Goal: Information Seeking & Learning: Learn about a topic

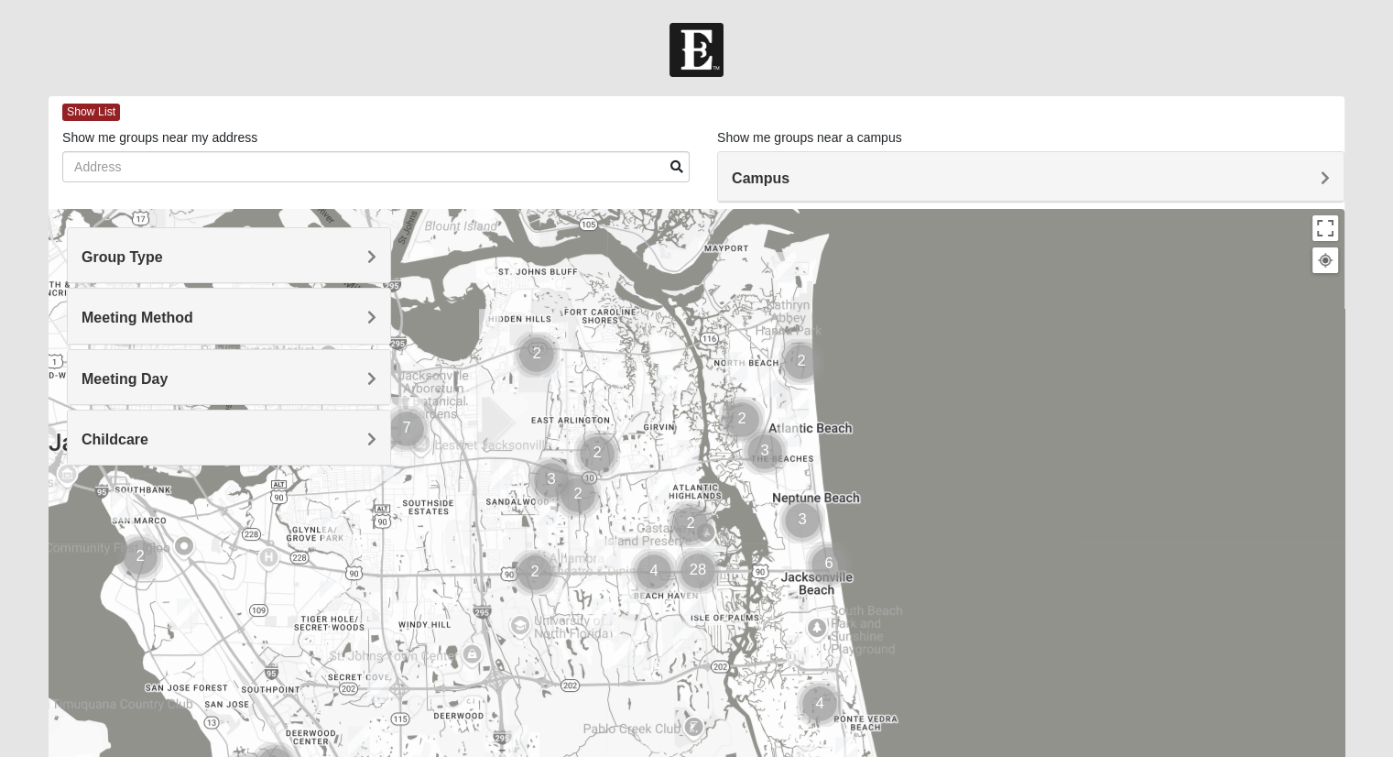
click at [309, 254] on h4 "Group Type" at bounding box center [229, 256] width 295 height 17
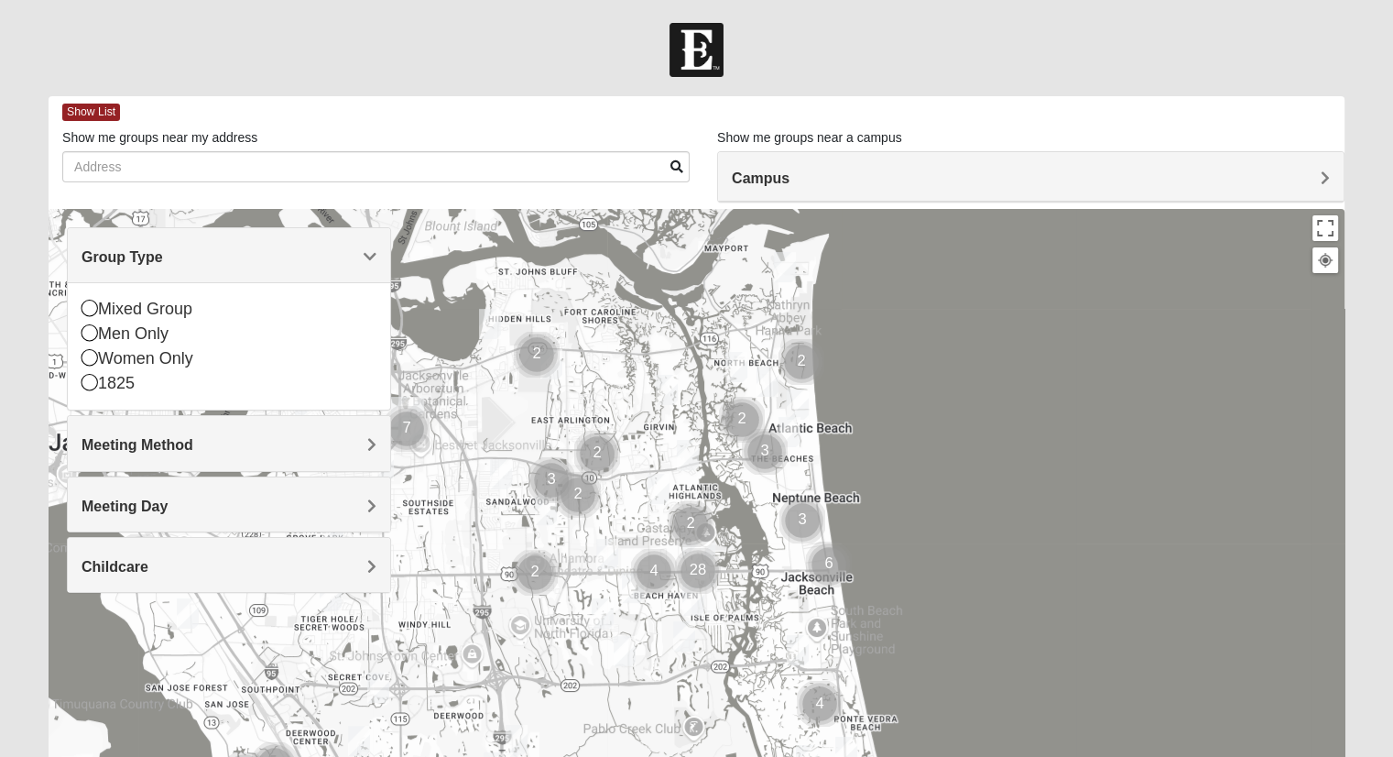
click at [91, 309] on icon at bounding box center [90, 308] width 16 height 16
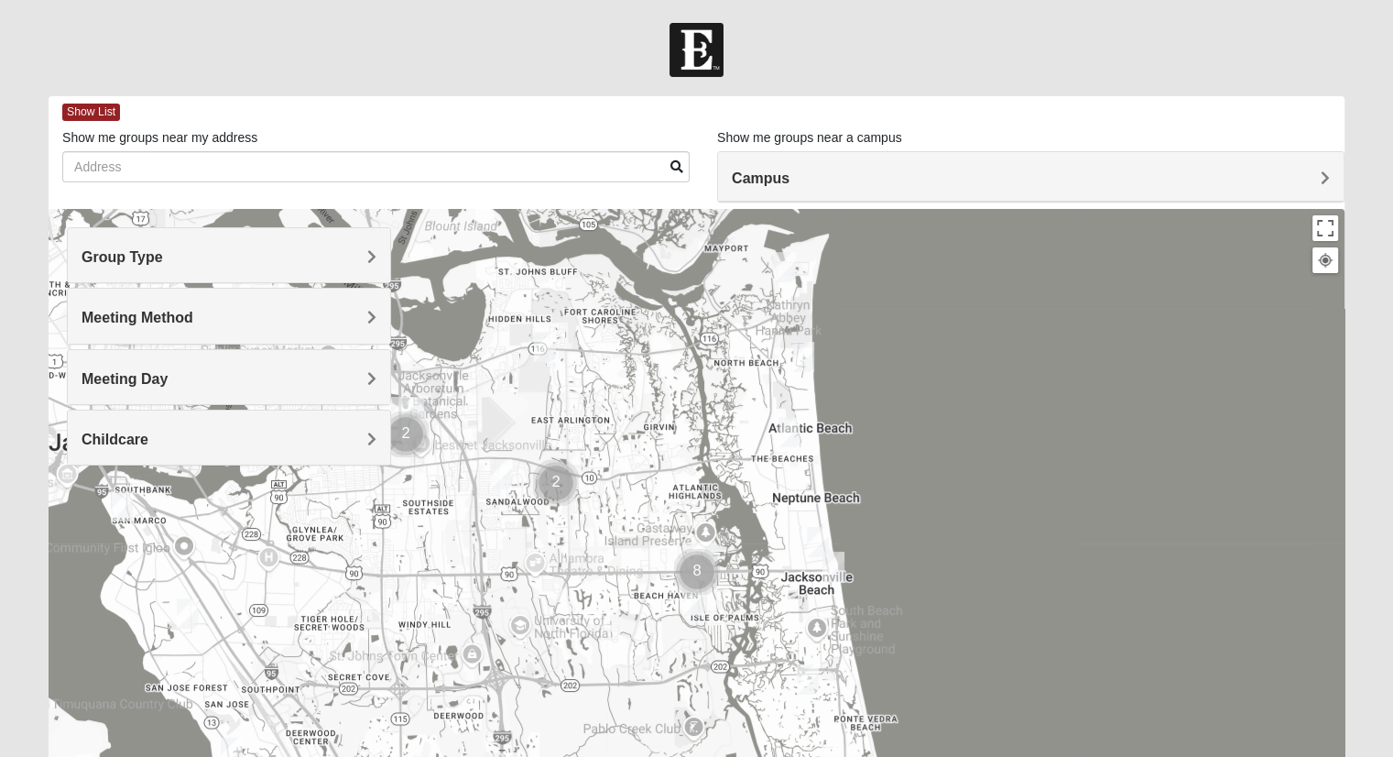
click at [187, 326] on div "Meeting Method" at bounding box center [229, 316] width 322 height 54
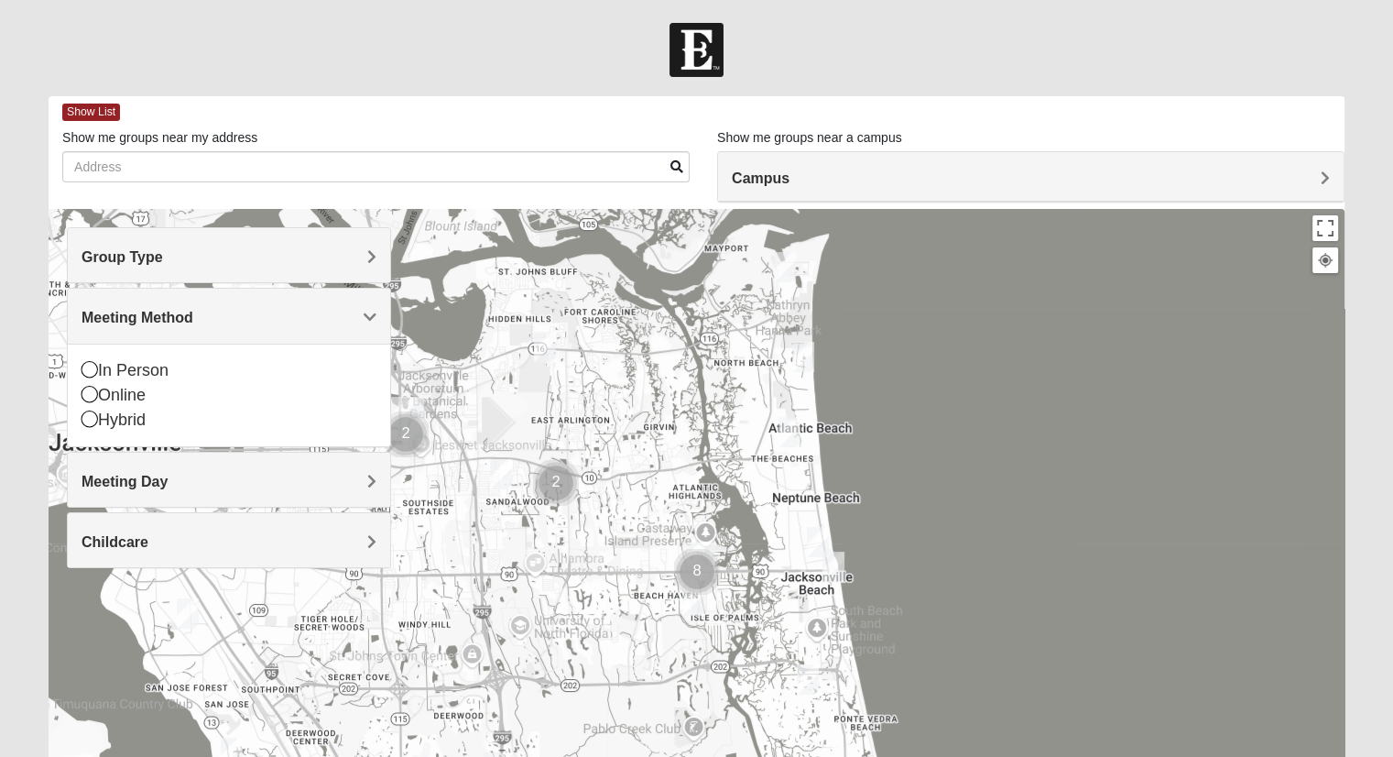
click at [139, 368] on div "In Person" at bounding box center [229, 370] width 295 height 25
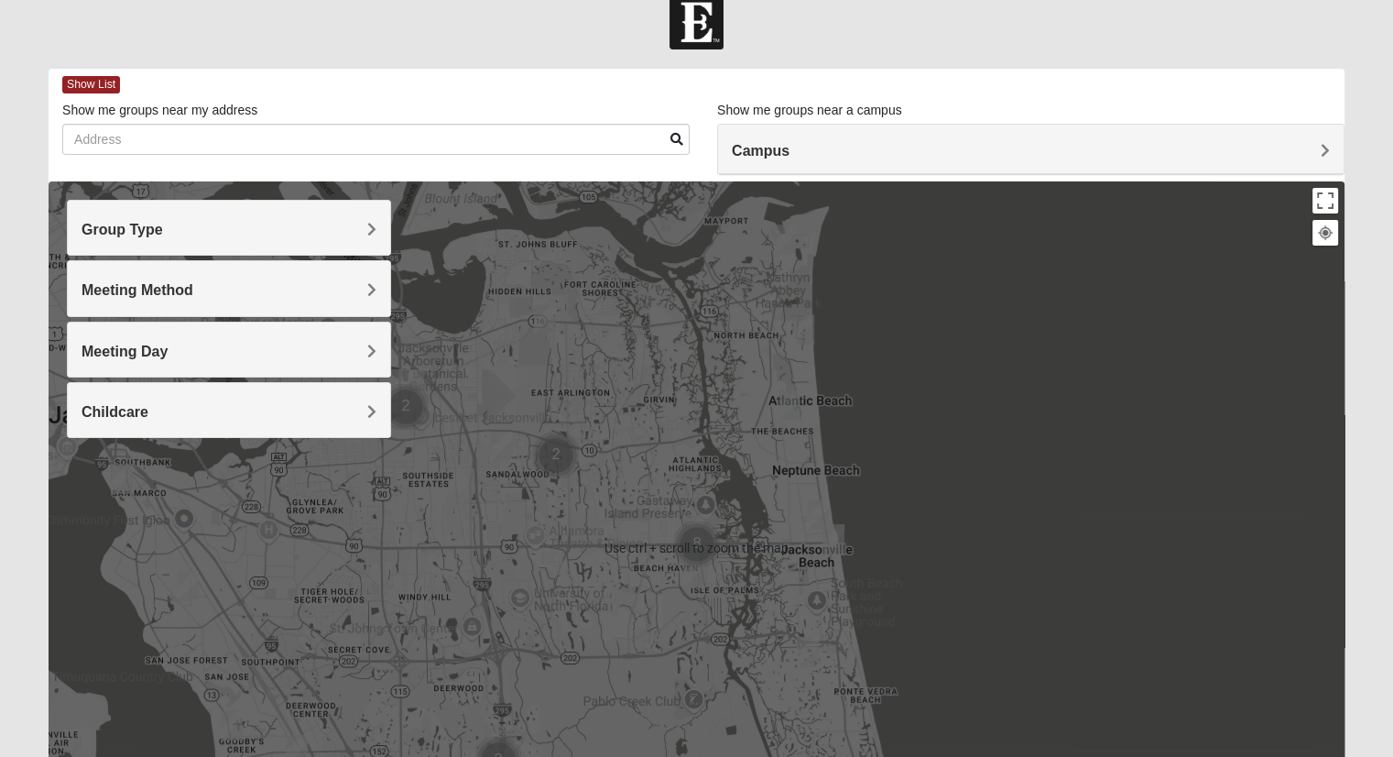
scroll to position [24, 0]
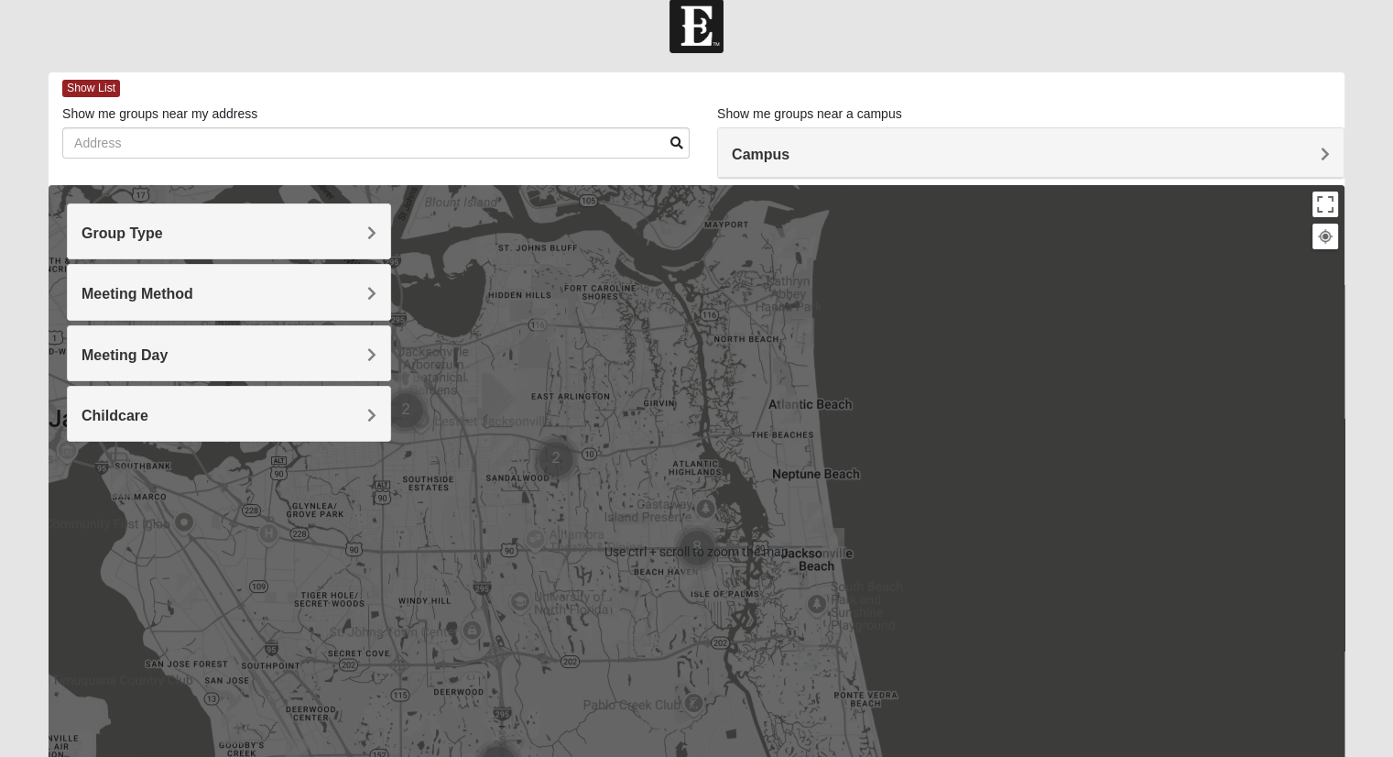
click at [1024, 155] on h4 "Campus" at bounding box center [1031, 154] width 598 height 17
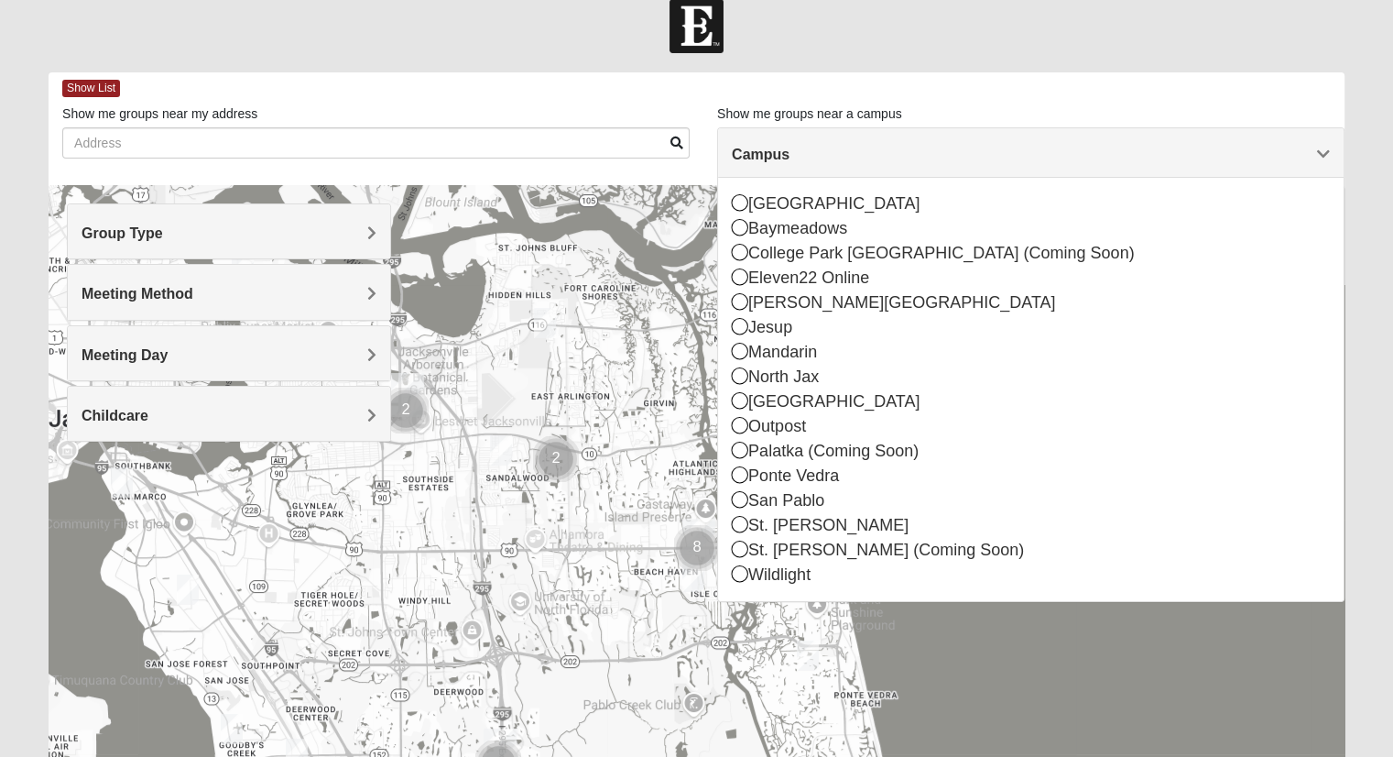
click at [780, 307] on div "[PERSON_NAME][GEOGRAPHIC_DATA]" at bounding box center [1031, 302] width 598 height 25
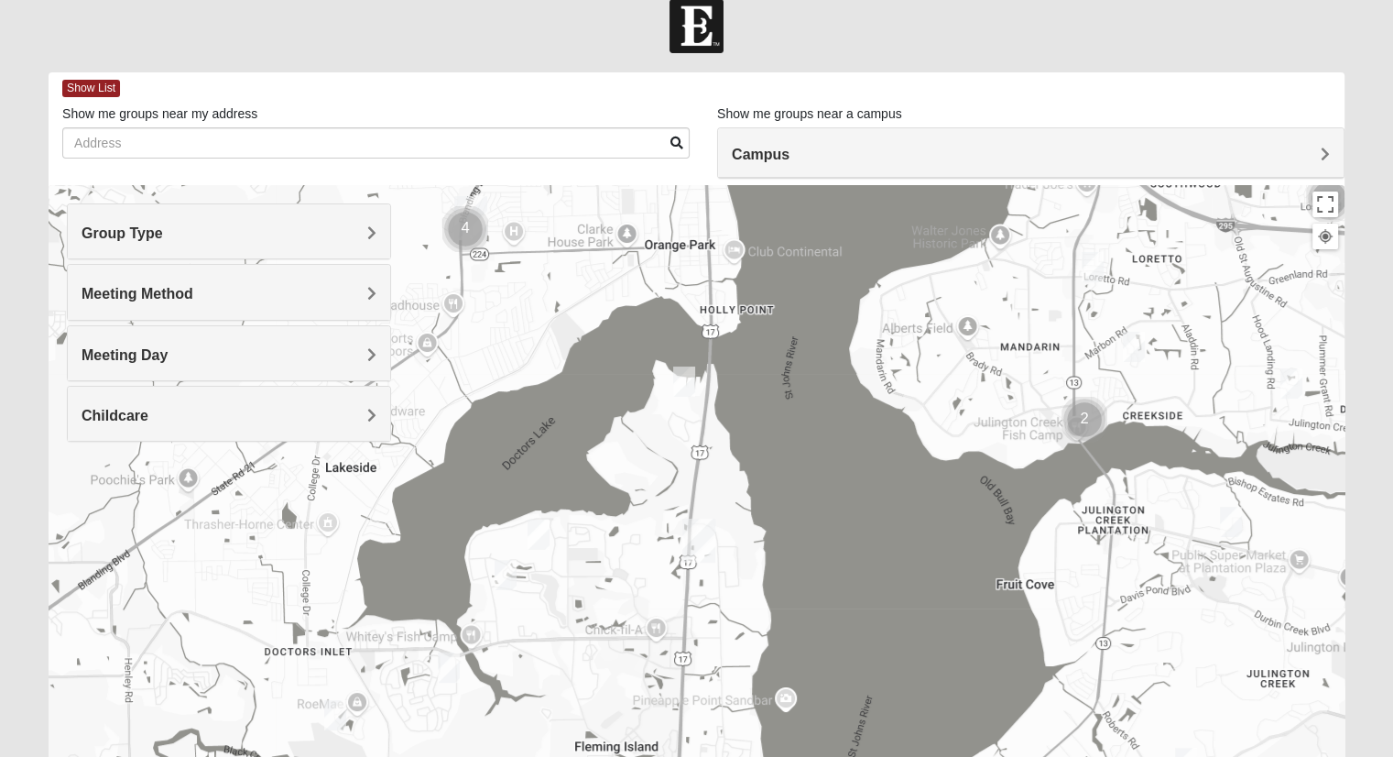
click at [697, 536] on img "Fleming Island" at bounding box center [699, 540] width 48 height 59
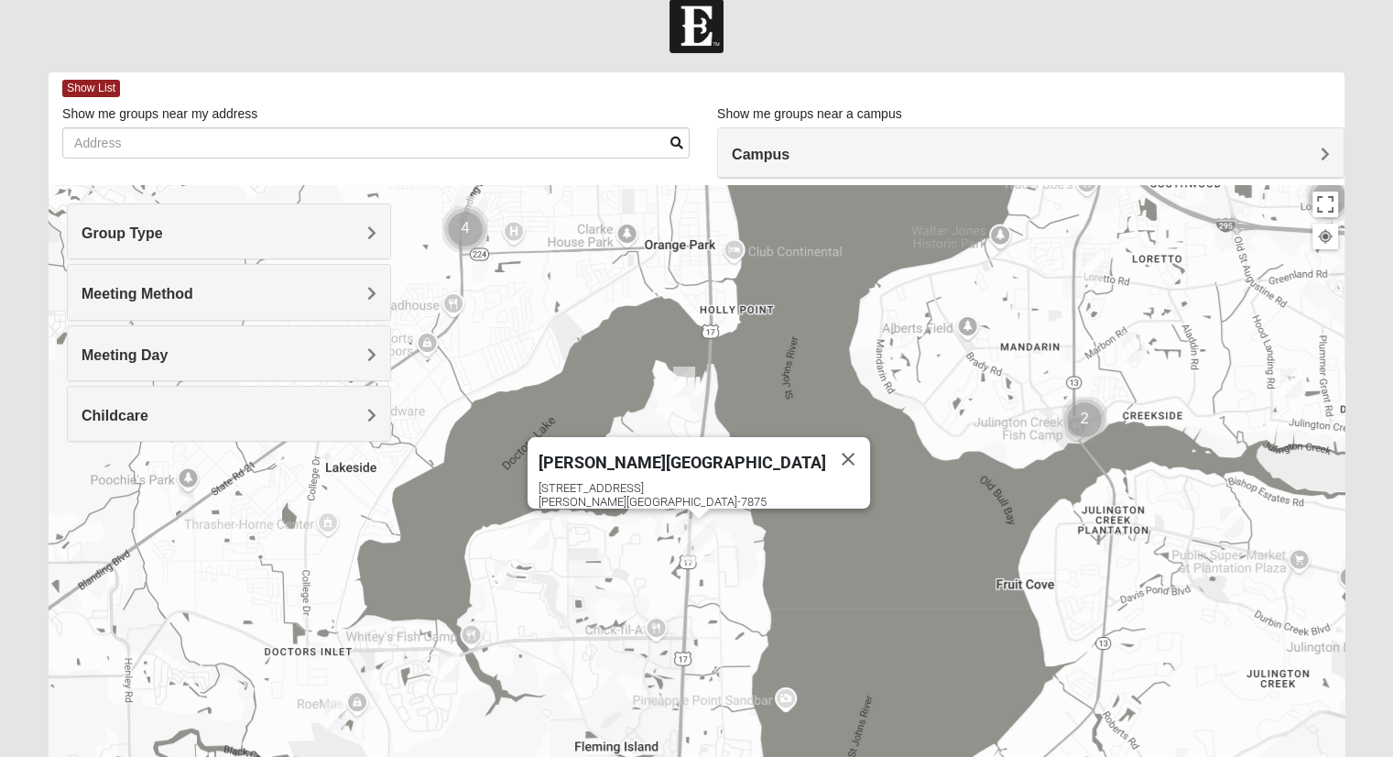
click at [710, 461] on div "[PERSON_NAME][GEOGRAPHIC_DATA]" at bounding box center [683, 459] width 288 height 44
click at [689, 481] on div "[STREET_ADDRESS][PERSON_NAME]" at bounding box center [705, 494] width 332 height 27
click at [477, 202] on img "Cluster of 4 groups" at bounding box center [465, 229] width 60 height 60
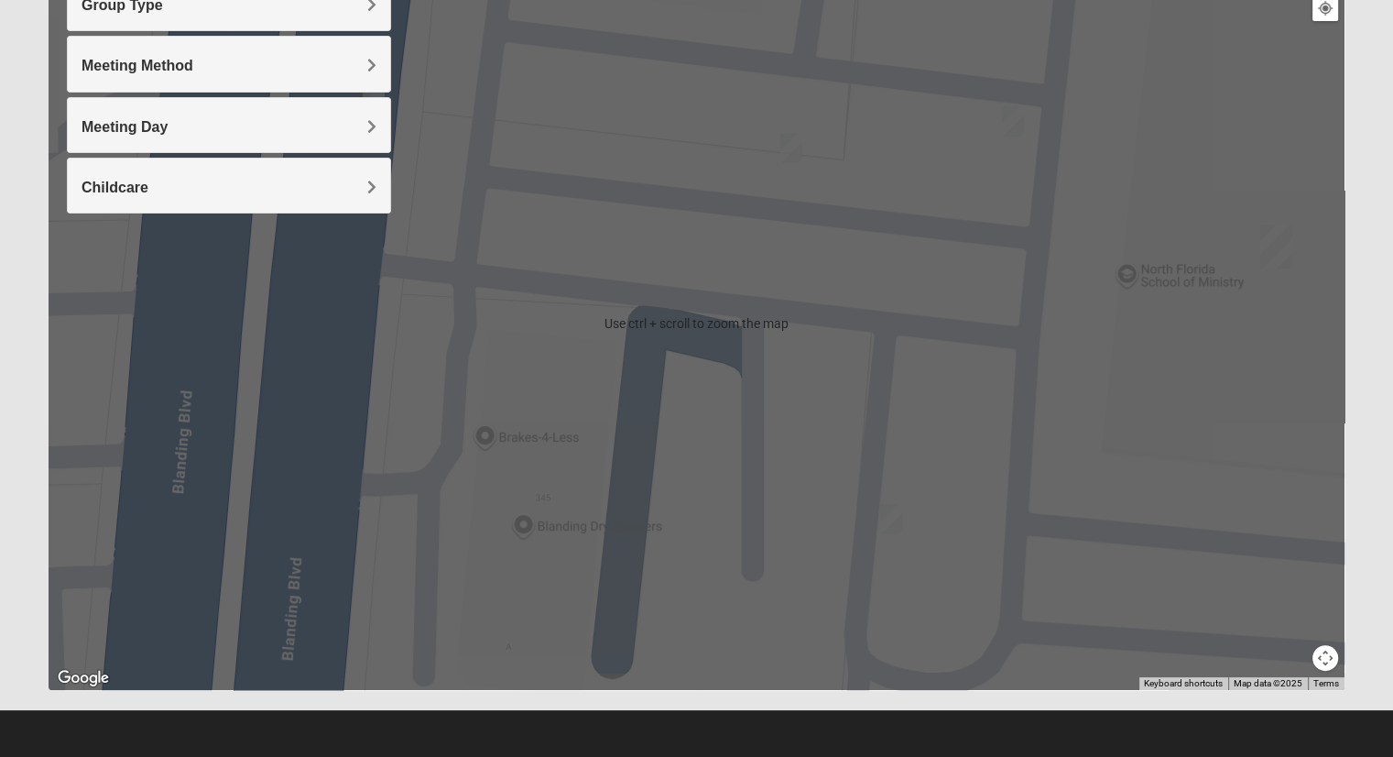
scroll to position [0, 0]
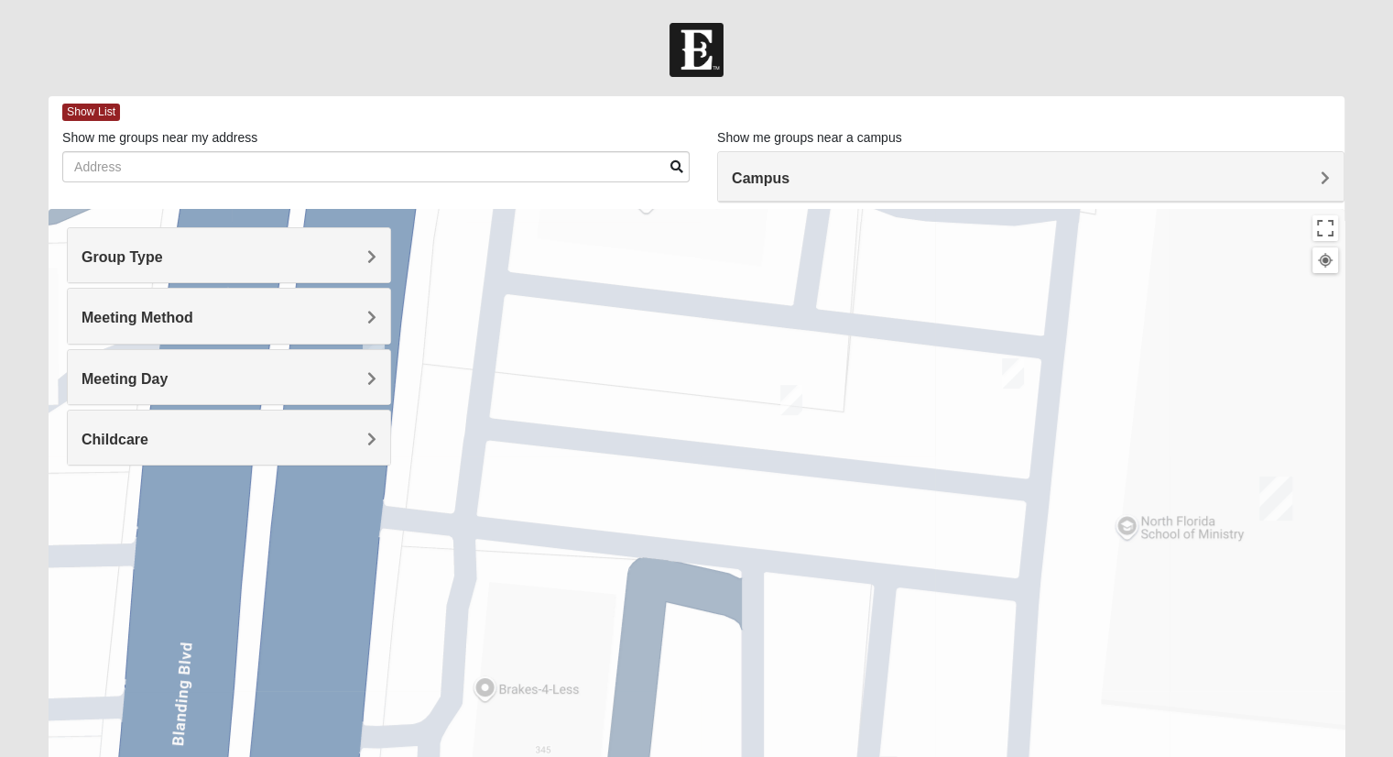
click at [872, 180] on h4 "Campus" at bounding box center [1031, 177] width 598 height 17
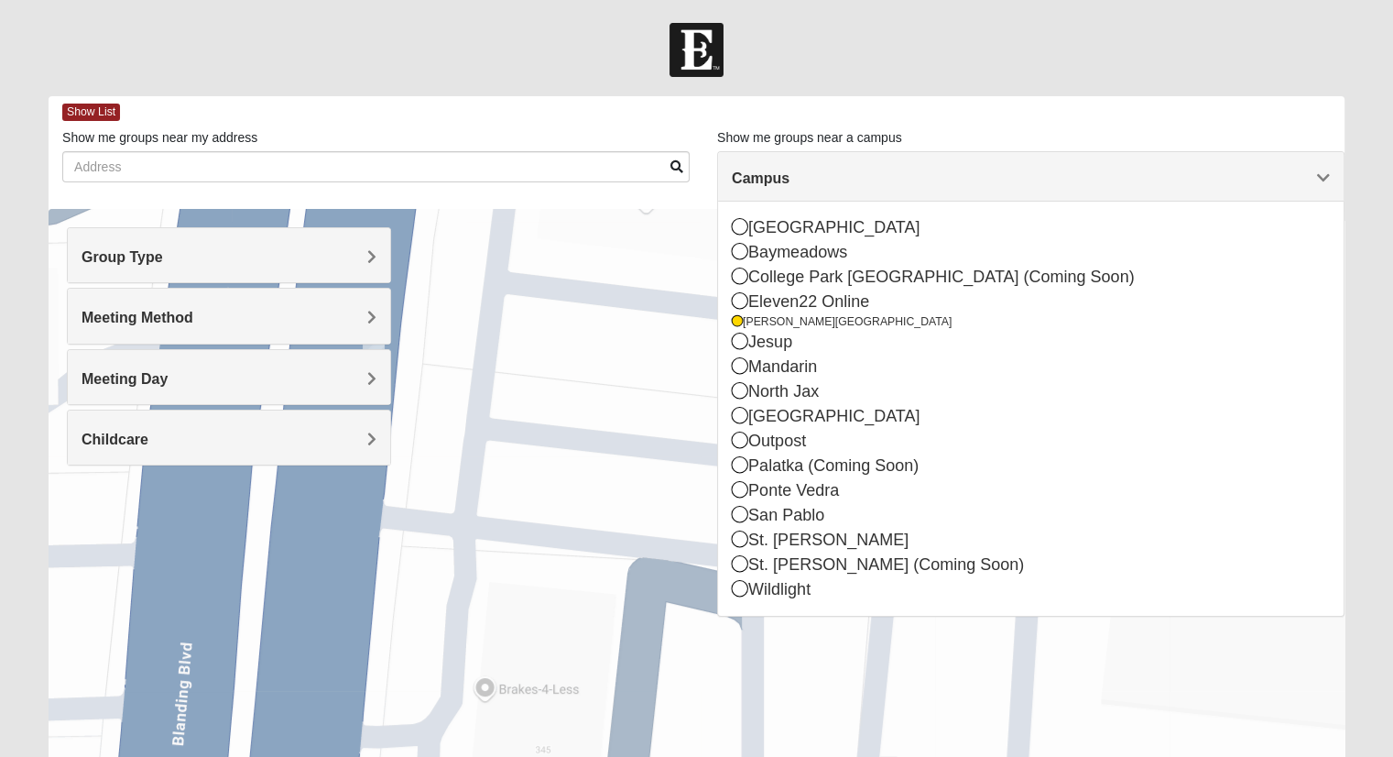
click at [392, 115] on div "Show List" at bounding box center [703, 112] width 1282 height 32
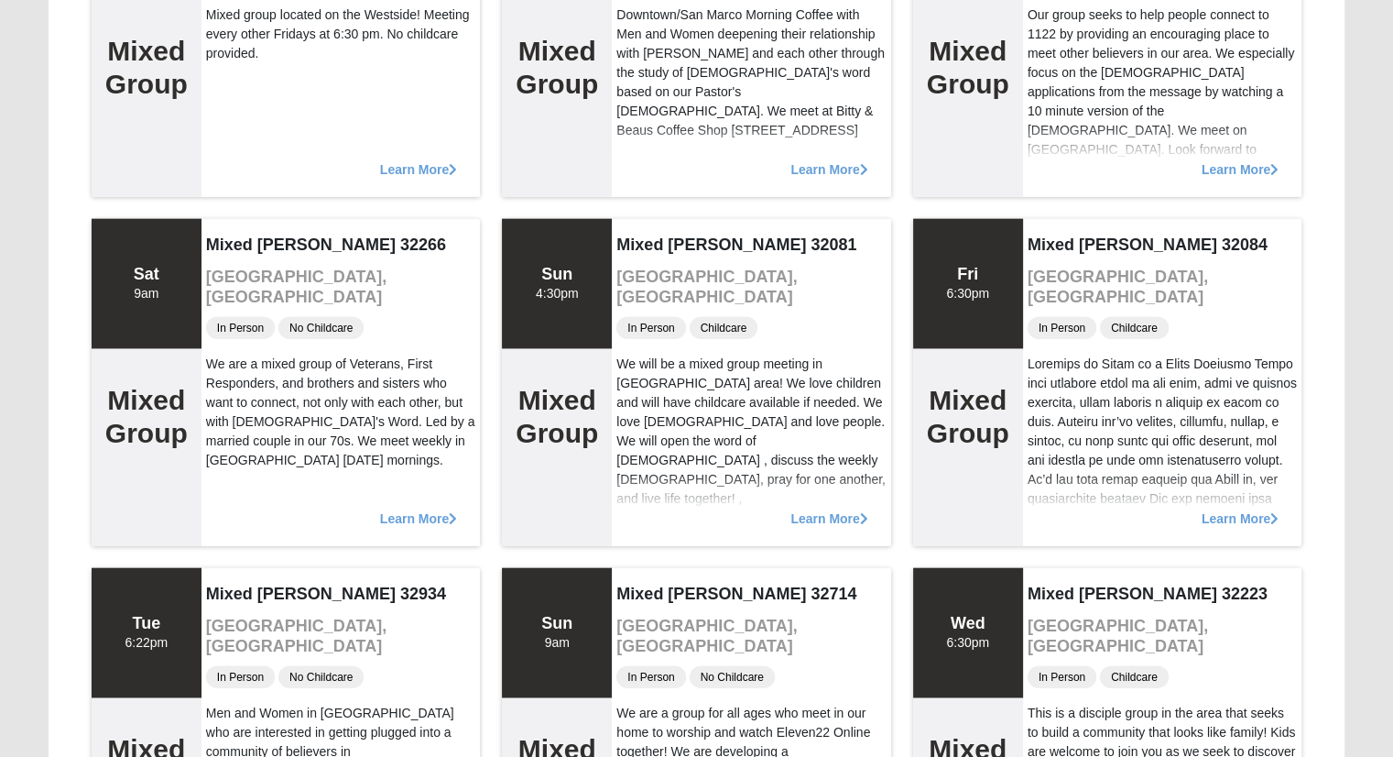
scroll to position [4053, 0]
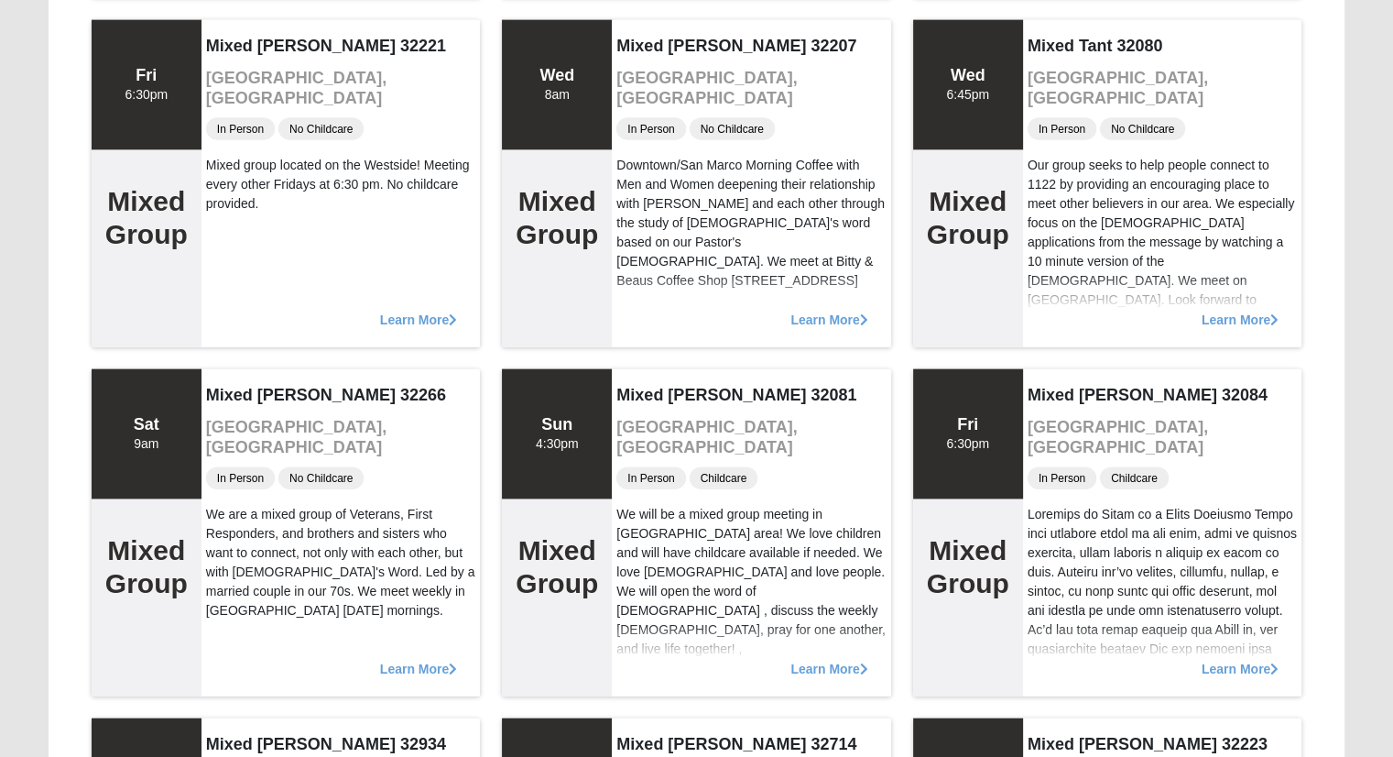
click at [1163, 132] on div "Mixed Tant 32080 [GEOGRAPHIC_DATA], [GEOGRAPHIC_DATA] In Person No Childcare Ou…" at bounding box center [1162, 183] width 278 height 327
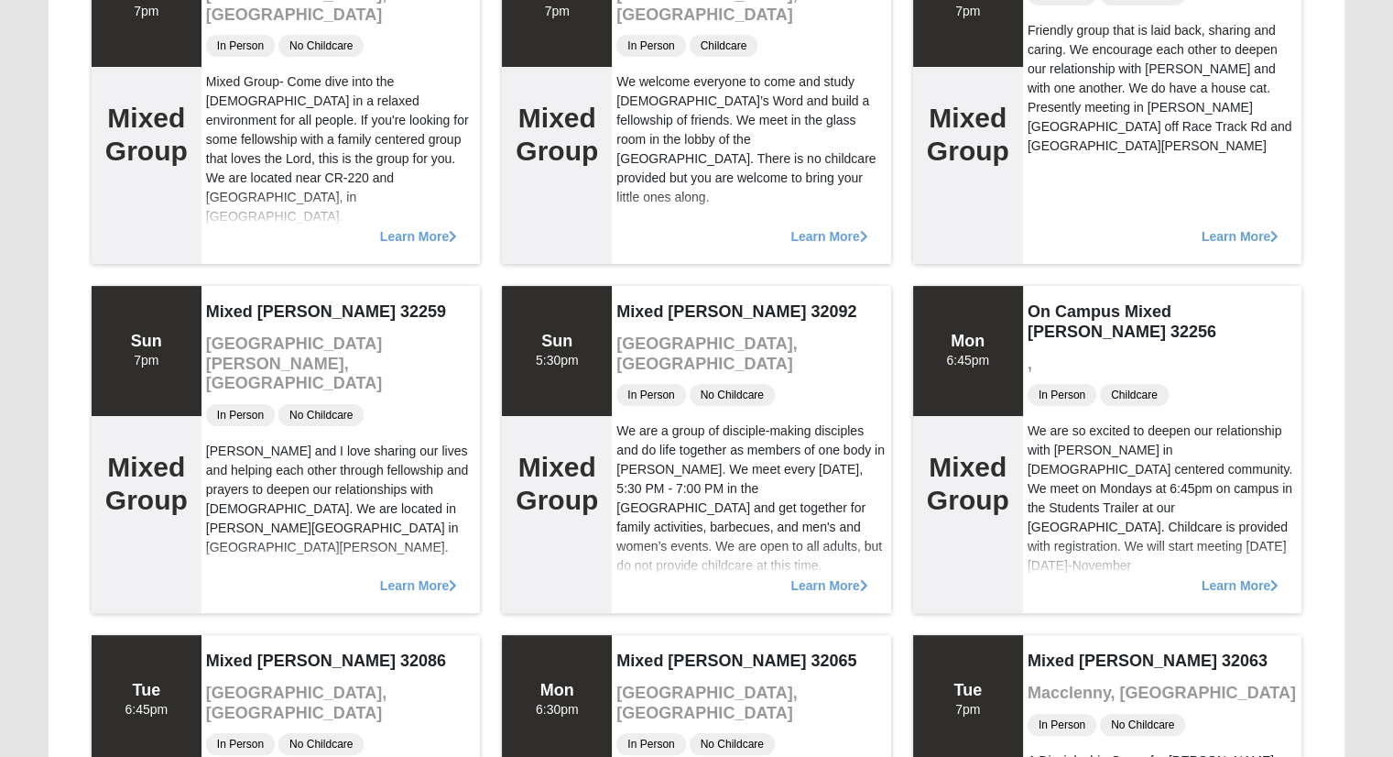
scroll to position [0, 0]
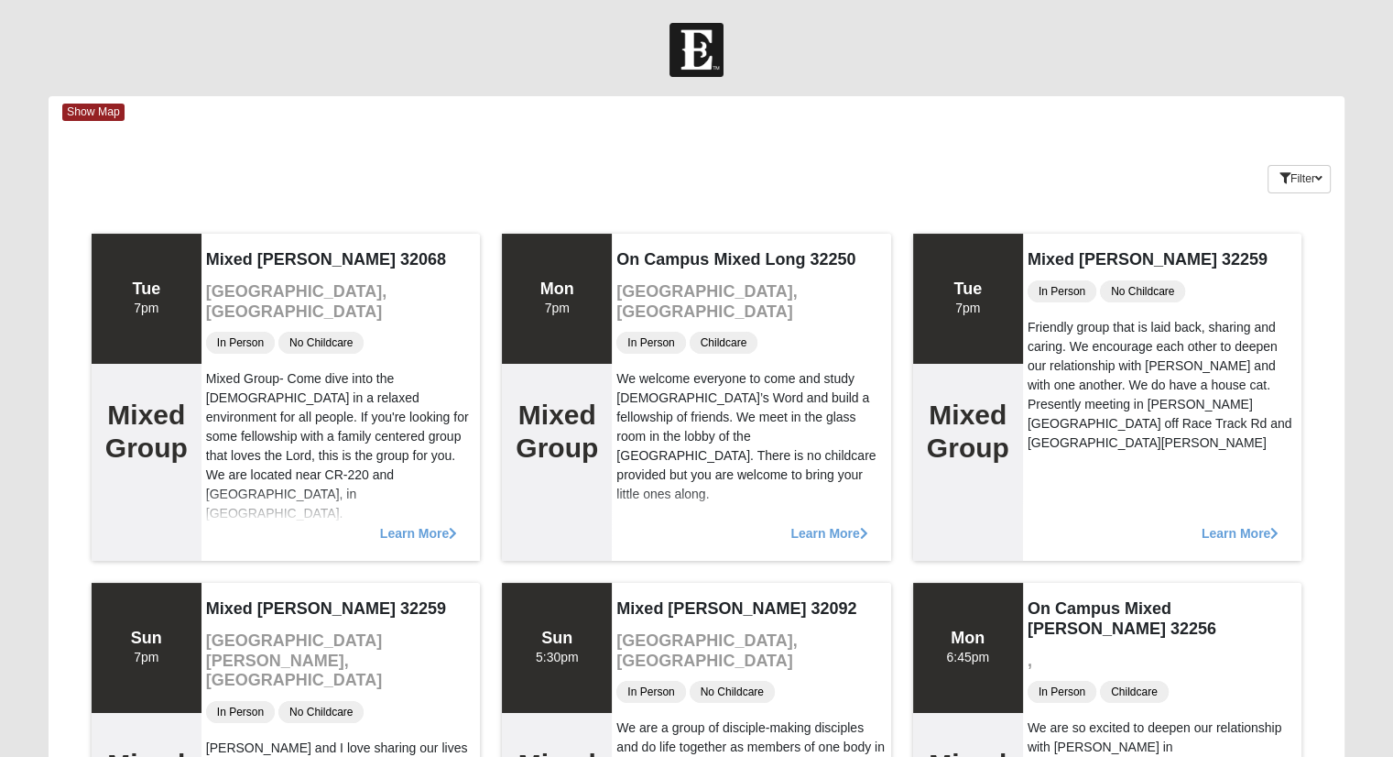
click at [99, 118] on span "Show Map" at bounding box center [93, 112] width 62 height 17
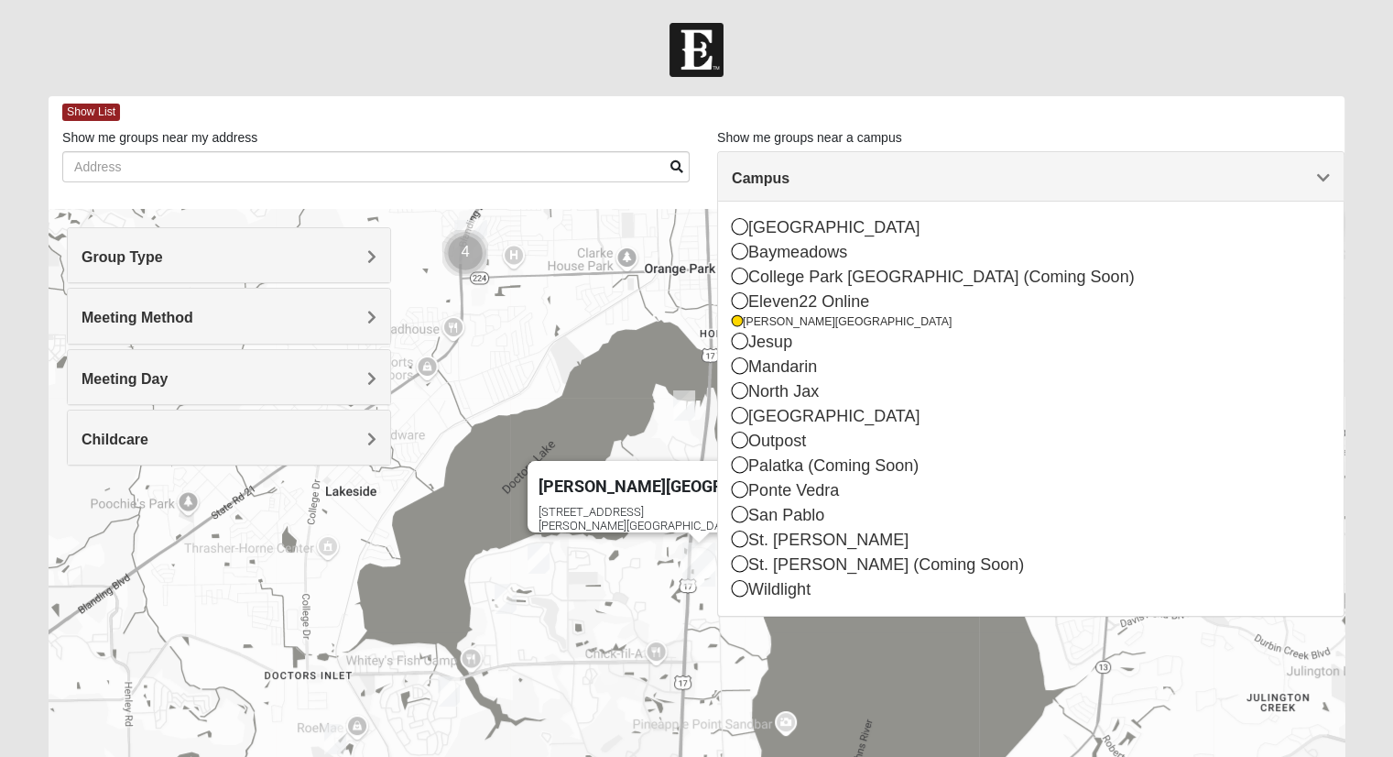
click at [234, 261] on h4 "Group Type" at bounding box center [229, 256] width 295 height 17
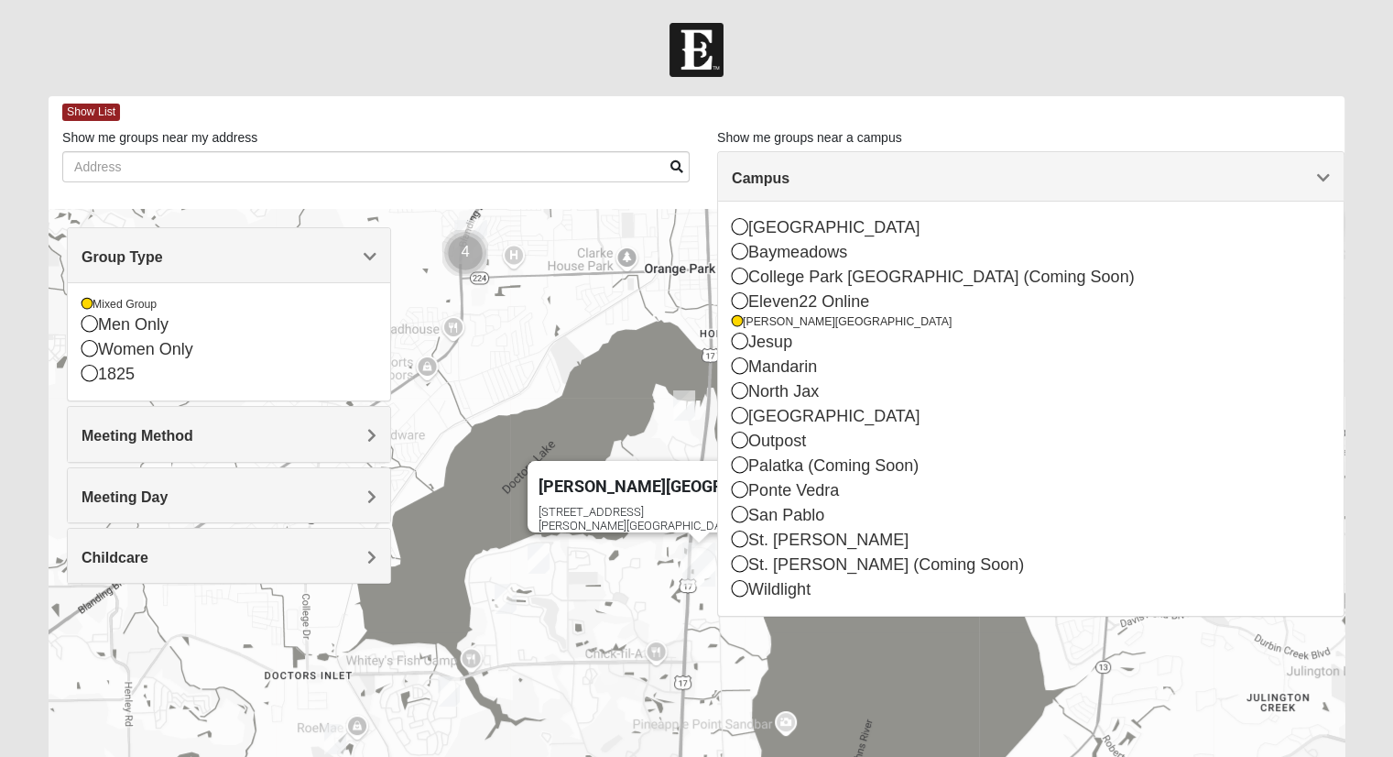
click at [82, 349] on icon at bounding box center [90, 348] width 16 height 16
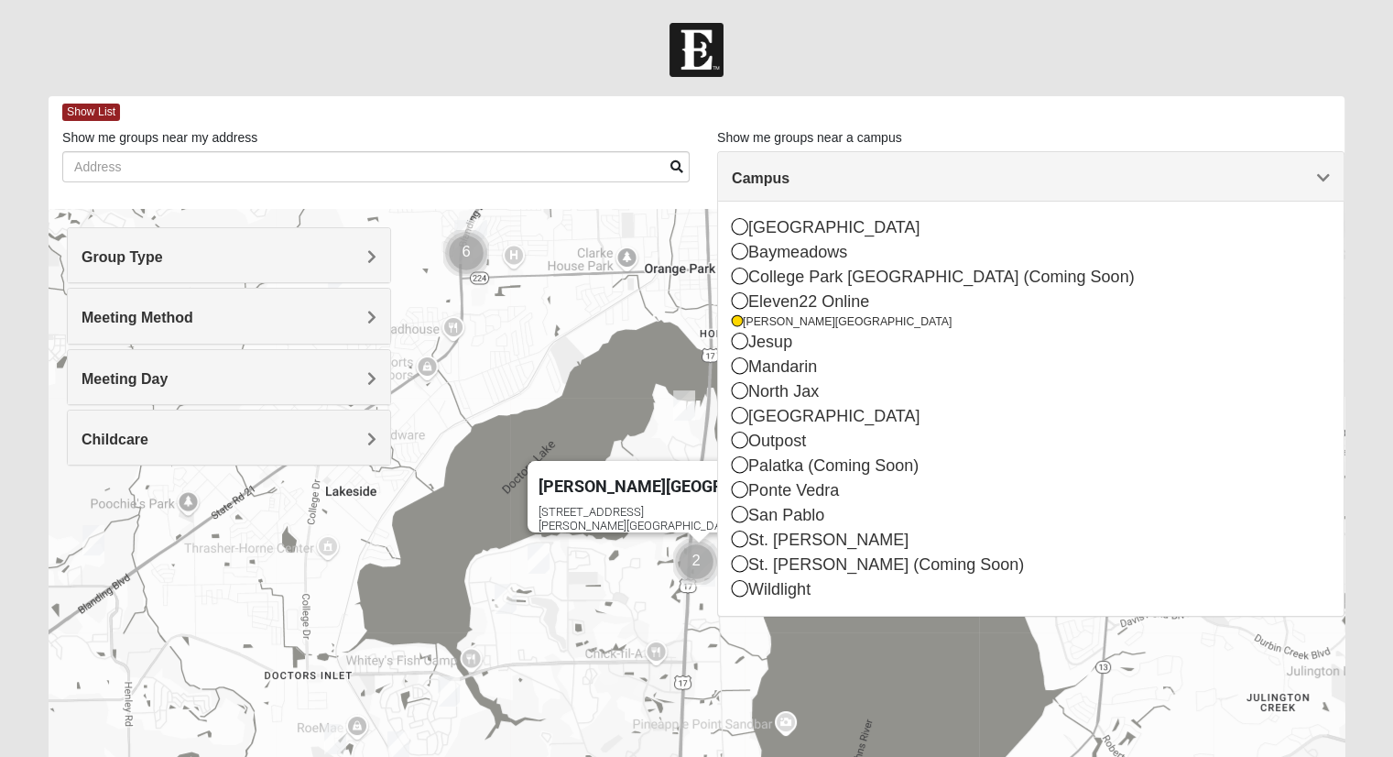
click at [268, 337] on div "Meeting Method" at bounding box center [229, 316] width 322 height 54
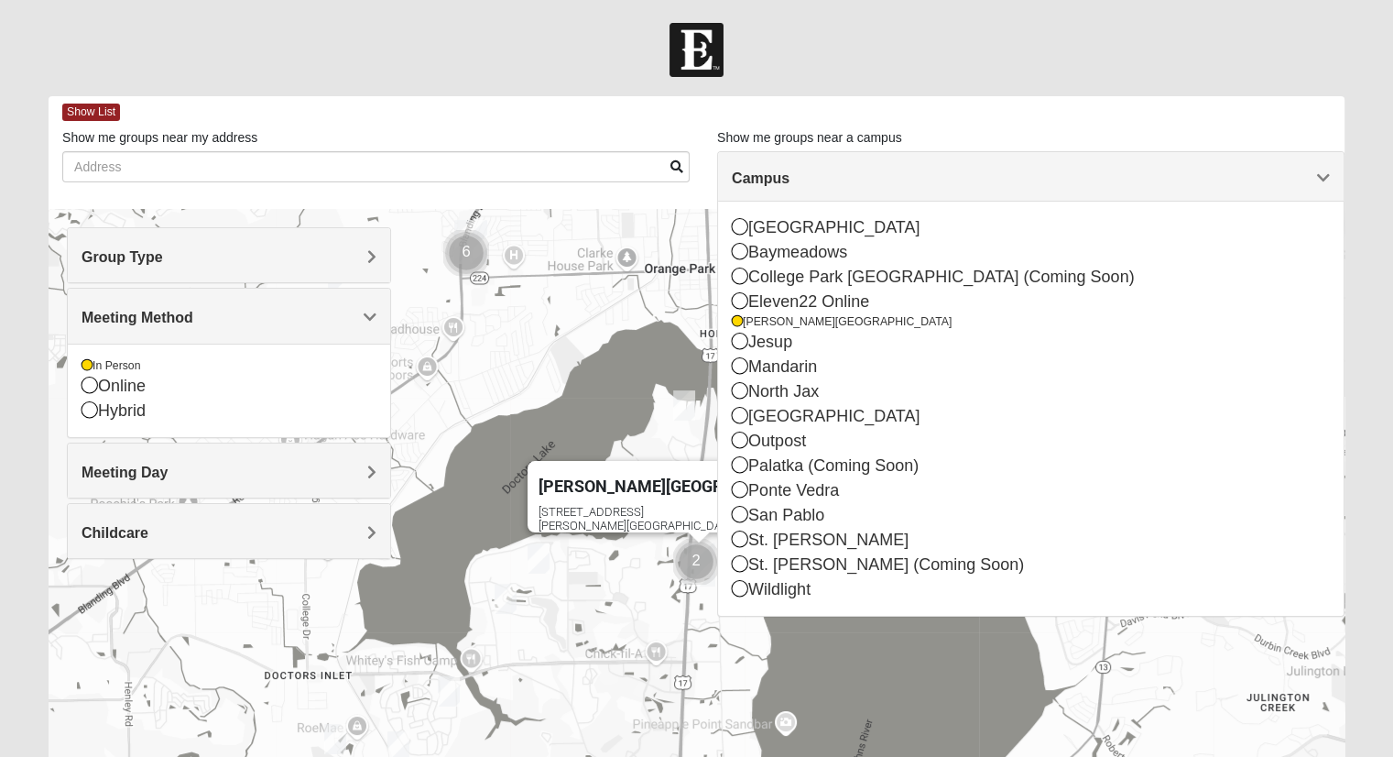
click at [84, 366] on icon at bounding box center [87, 365] width 11 height 11
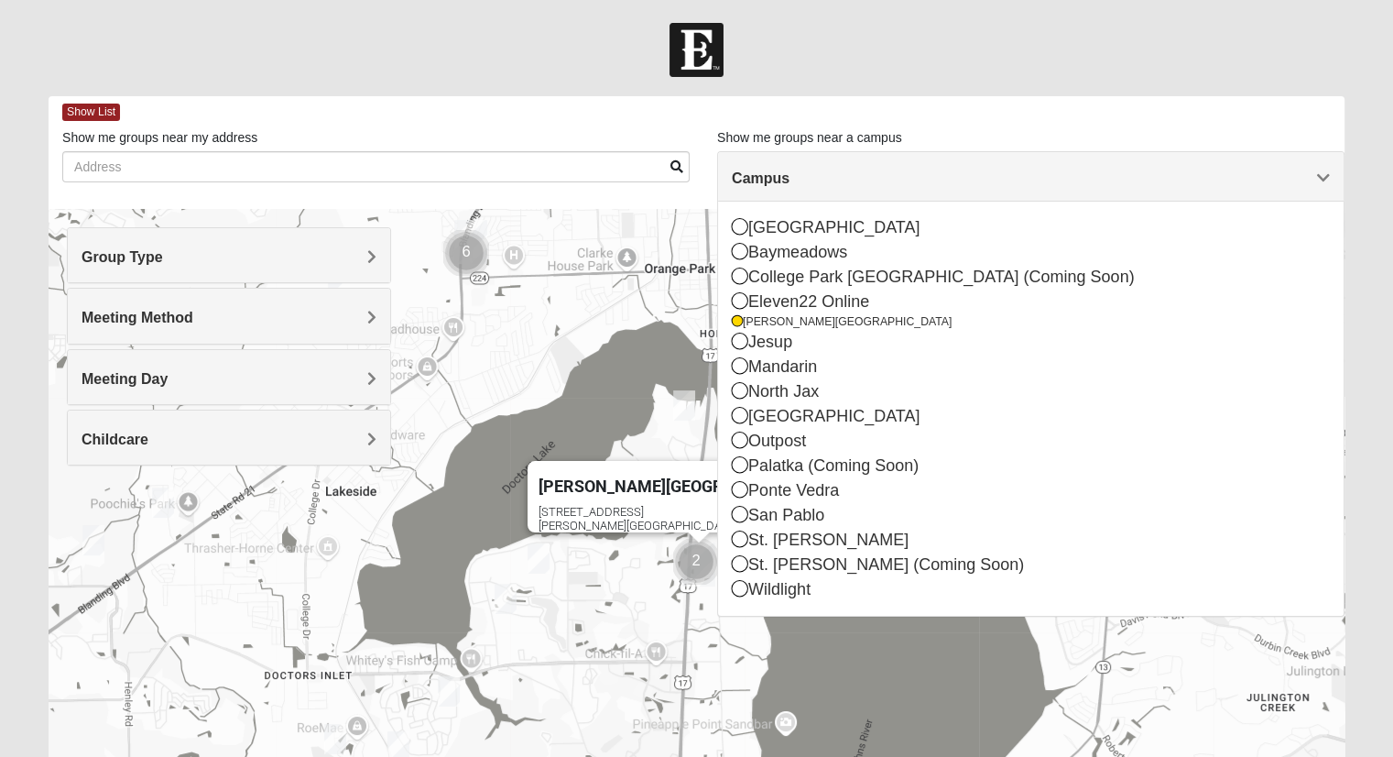
click at [236, 370] on h4 "Meeting Day" at bounding box center [229, 378] width 295 height 17
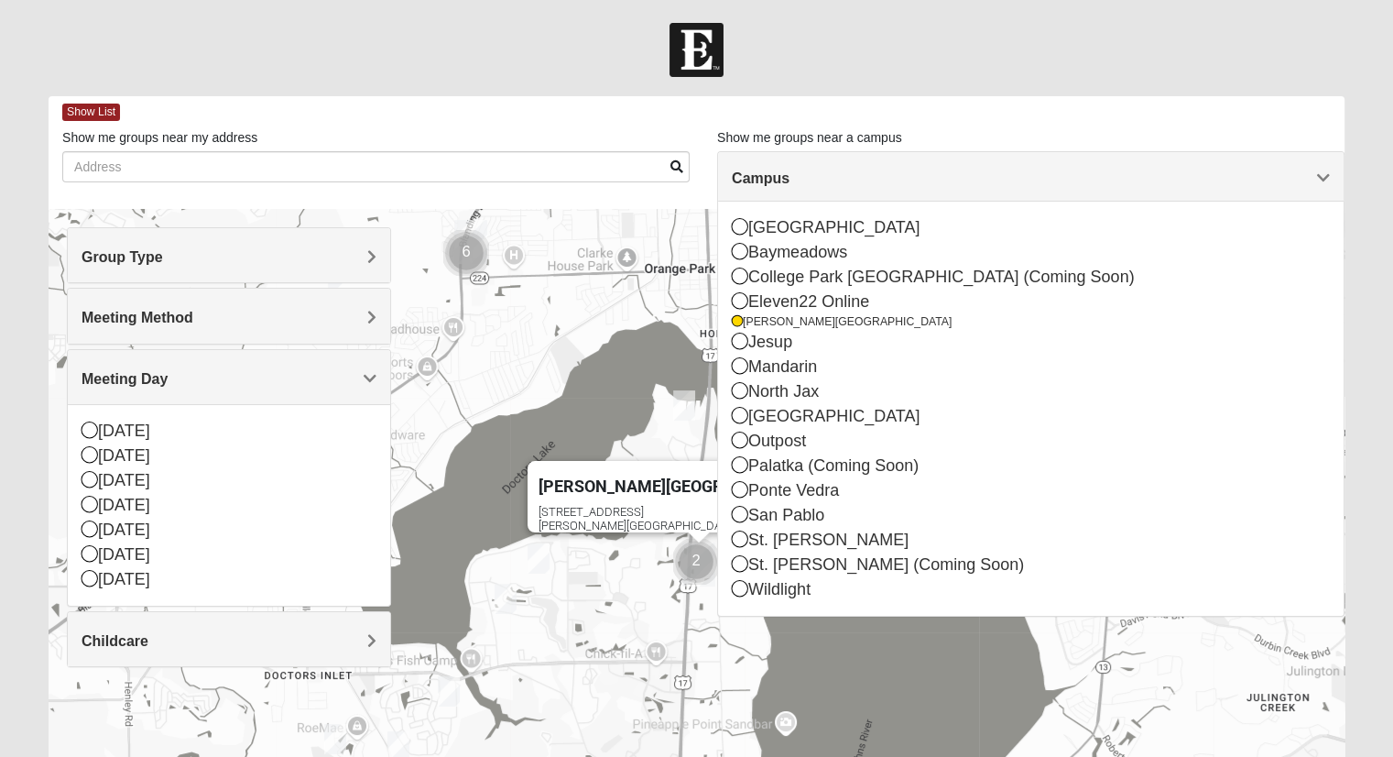
click at [351, 364] on div "Meeting Day" at bounding box center [229, 377] width 322 height 54
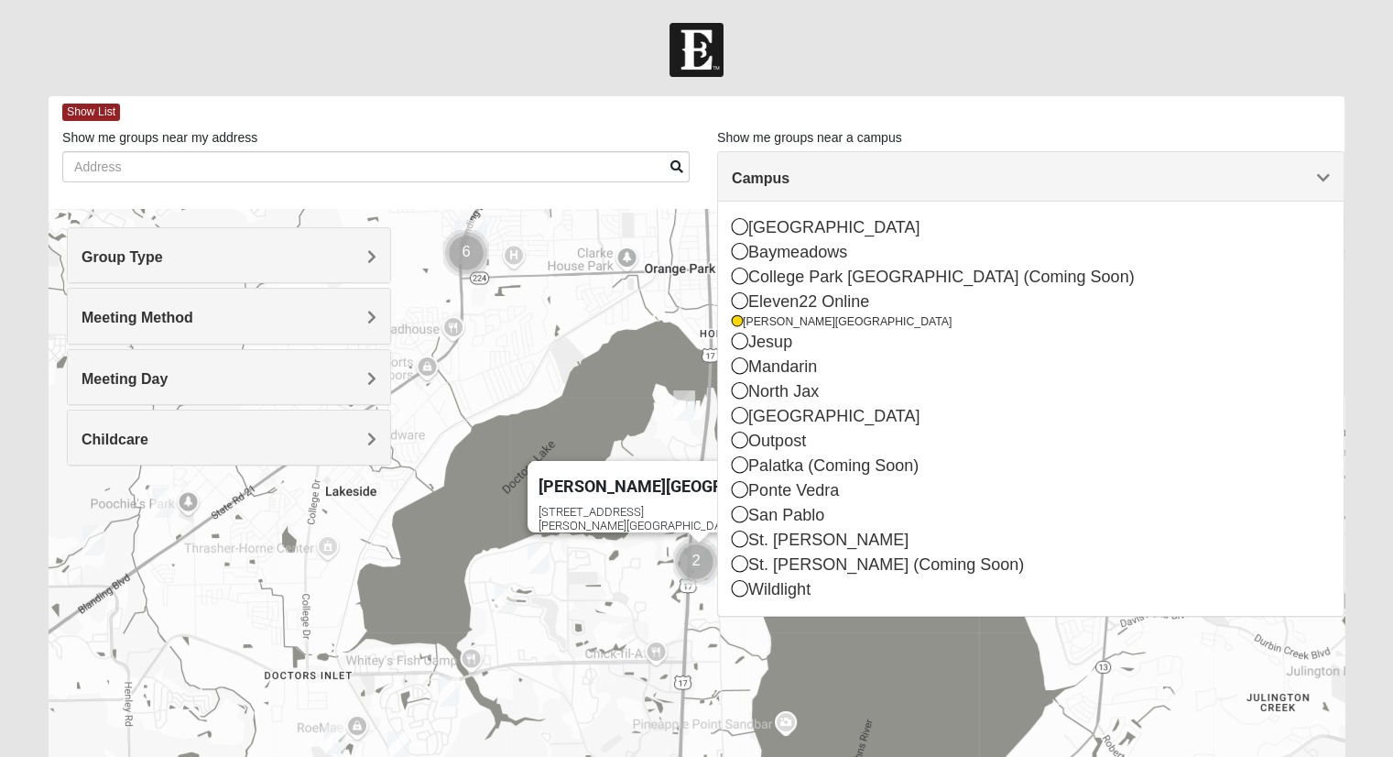
click at [279, 426] on div "Childcare" at bounding box center [229, 437] width 322 height 54
click at [922, 71] on div at bounding box center [696, 50] width 1393 height 54
click at [103, 121] on div "Show List" at bounding box center [703, 112] width 1282 height 32
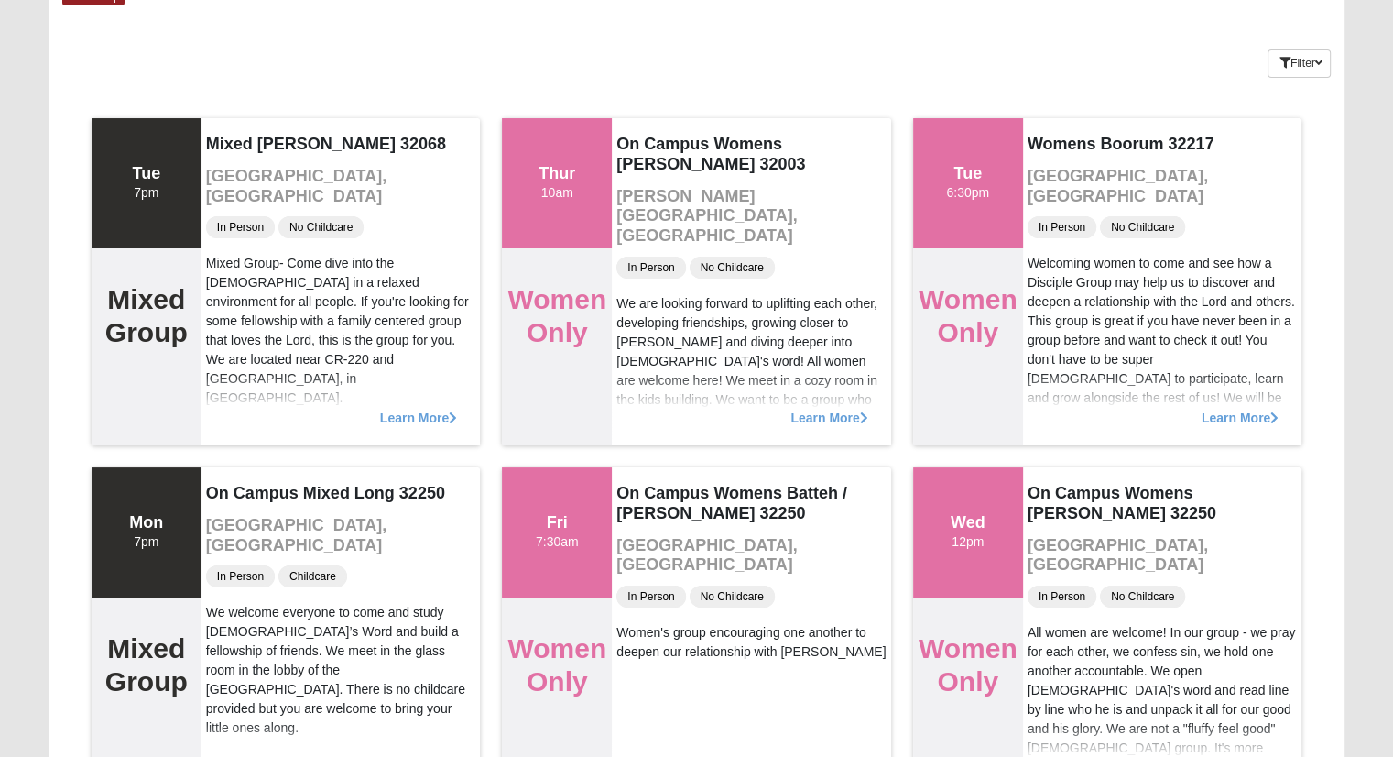
scroll to position [102, 0]
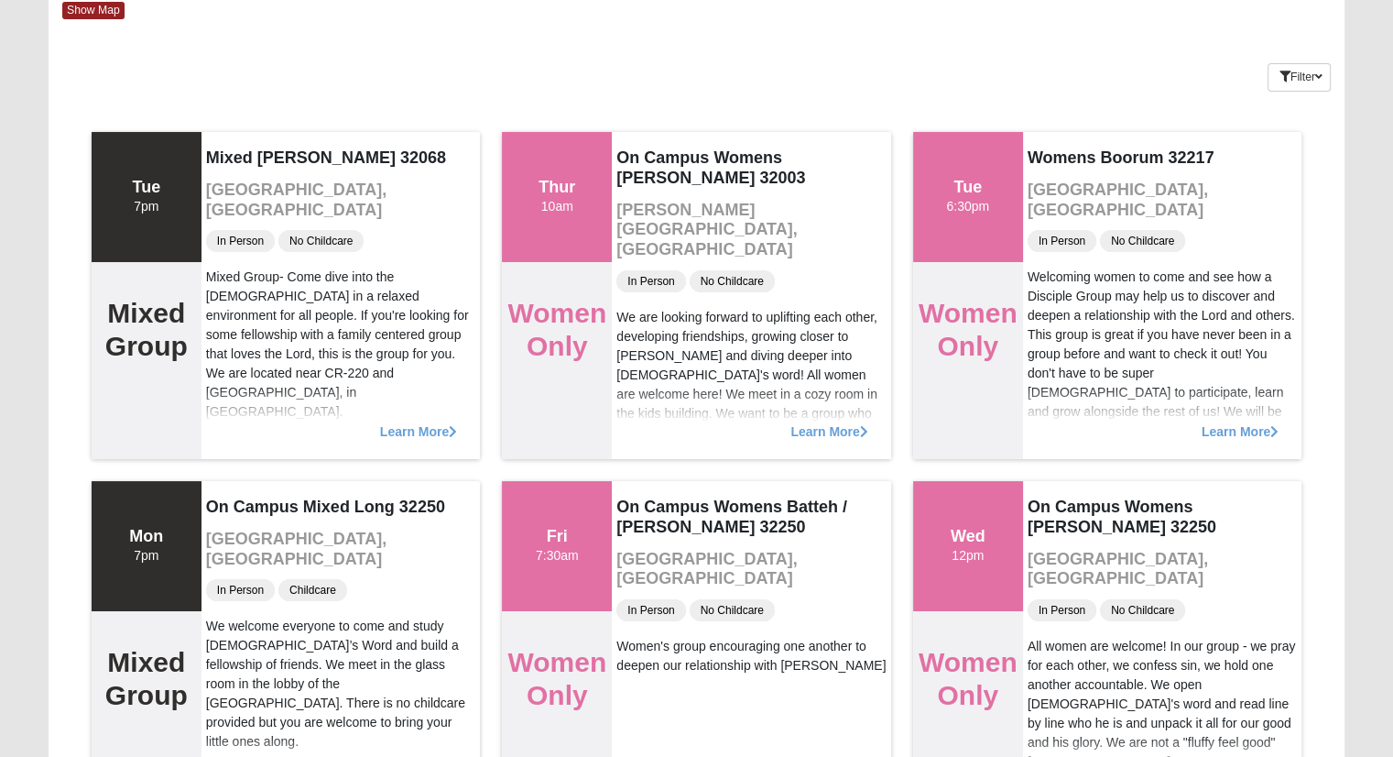
click at [841, 422] on span "Learn More" at bounding box center [829, 422] width 77 height 0
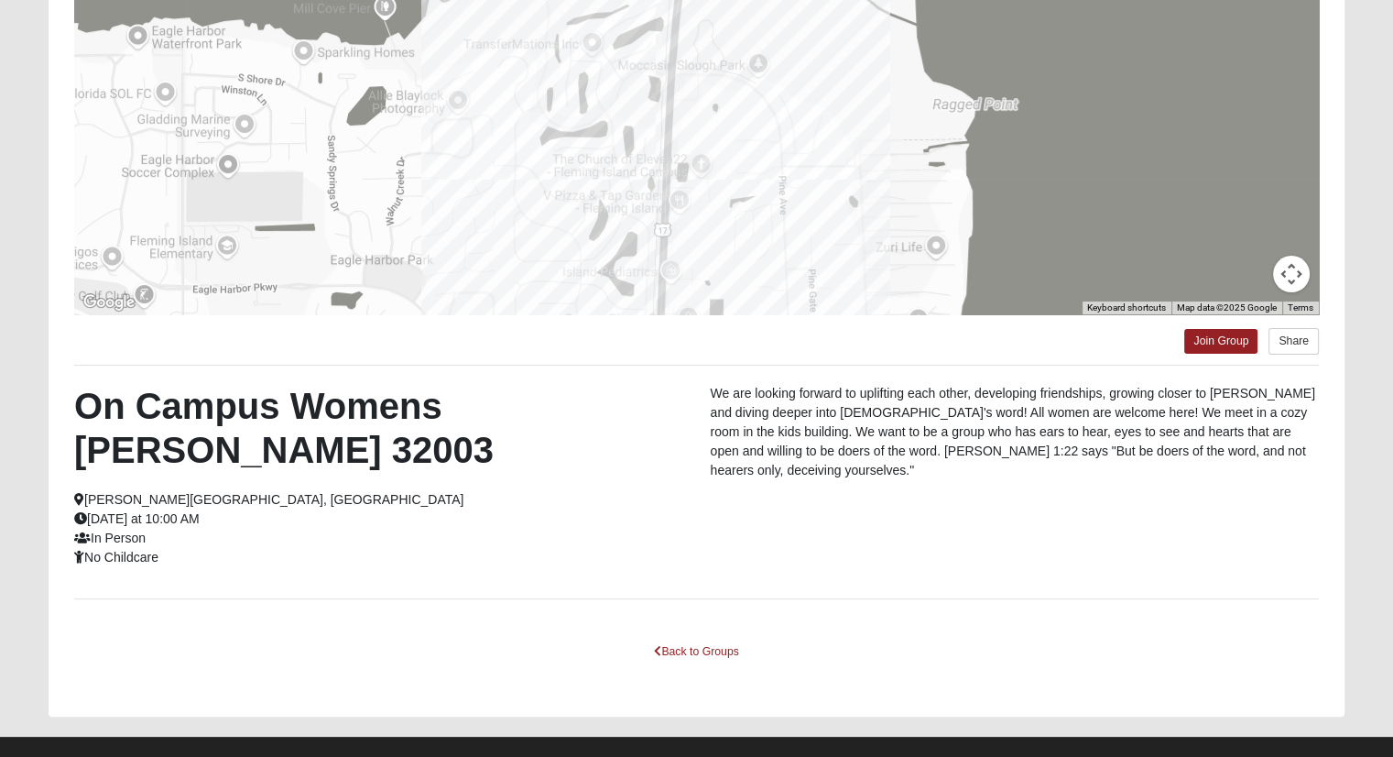
scroll to position [278, 0]
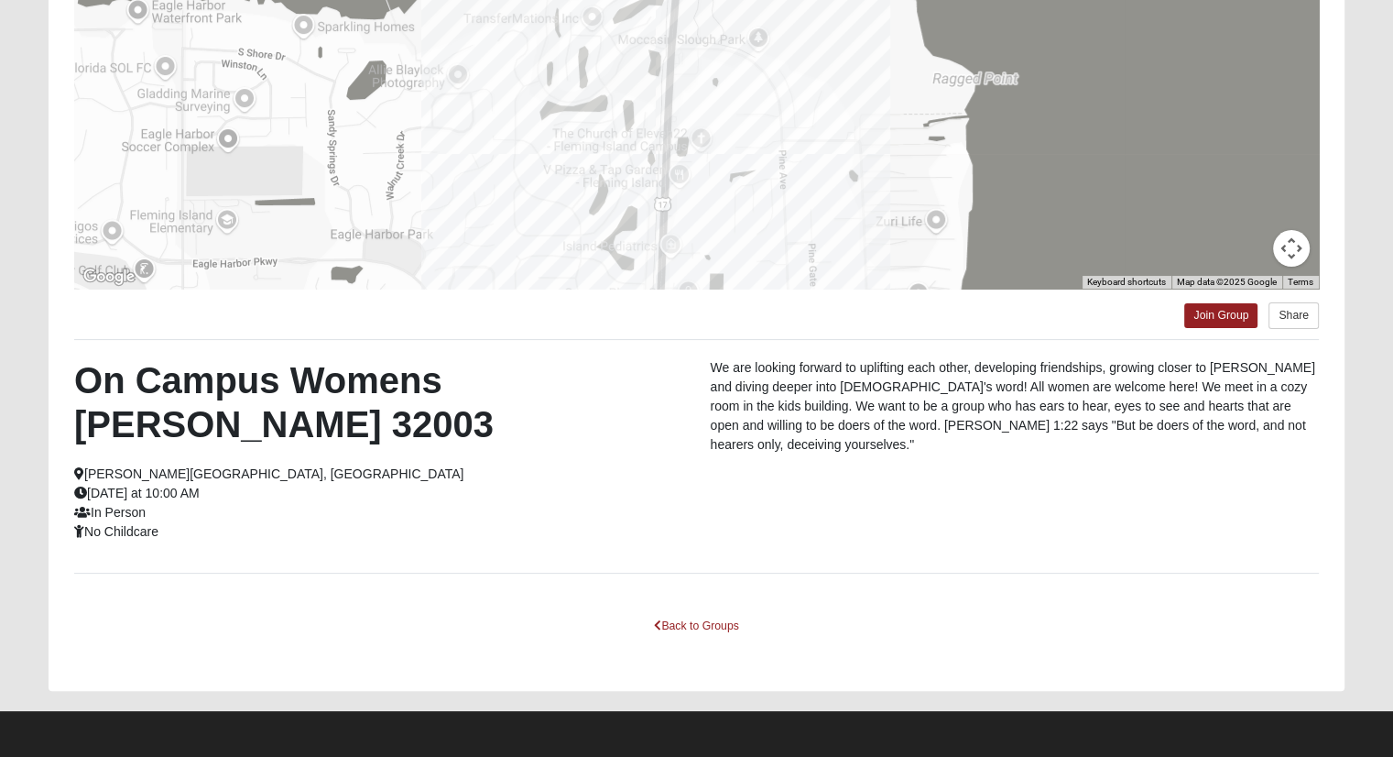
drag, startPoint x: 314, startPoint y: 56, endPoint x: 417, endPoint y: -80, distance: 170.0
click at [417, 0] on html "Log In Find A Group Error Show Map Loading Groups" at bounding box center [696, 240] width 1393 height 1036
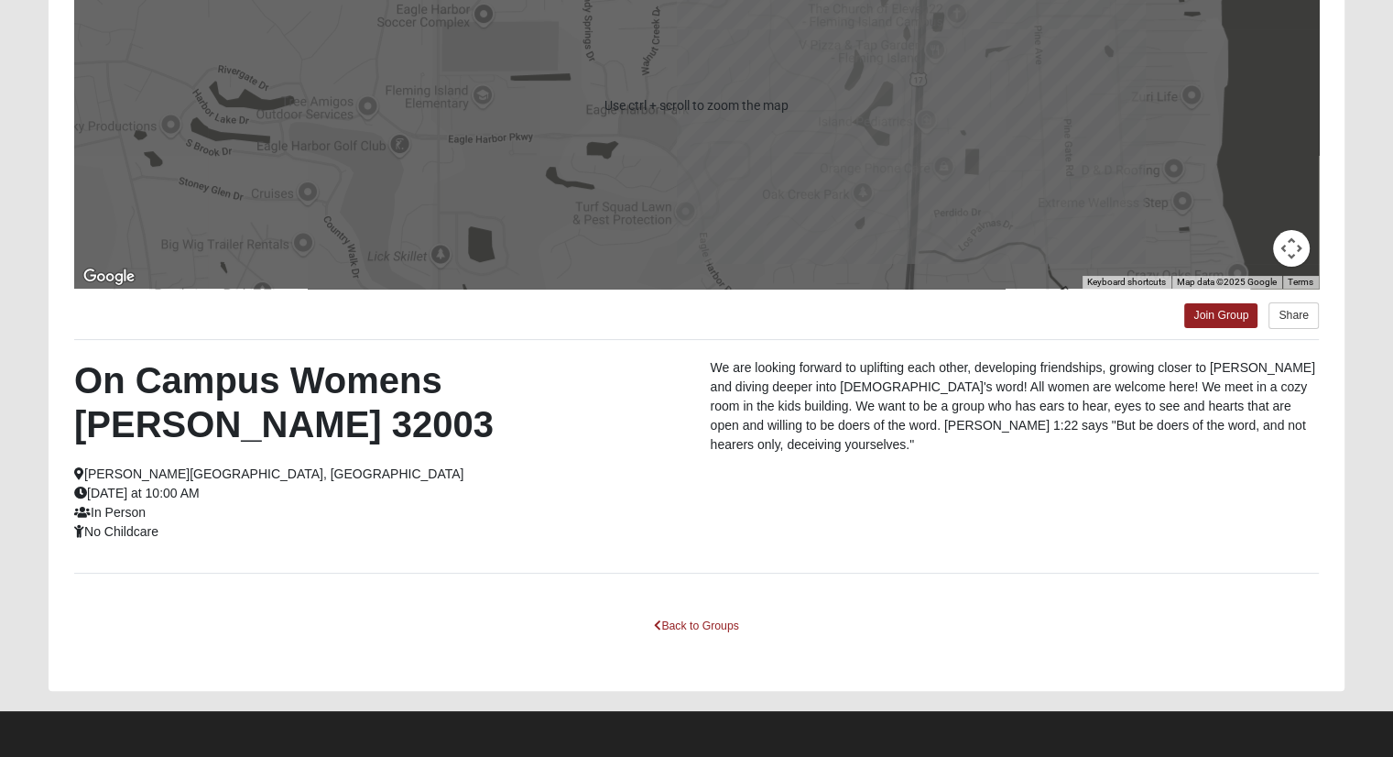
scroll to position [0, 0]
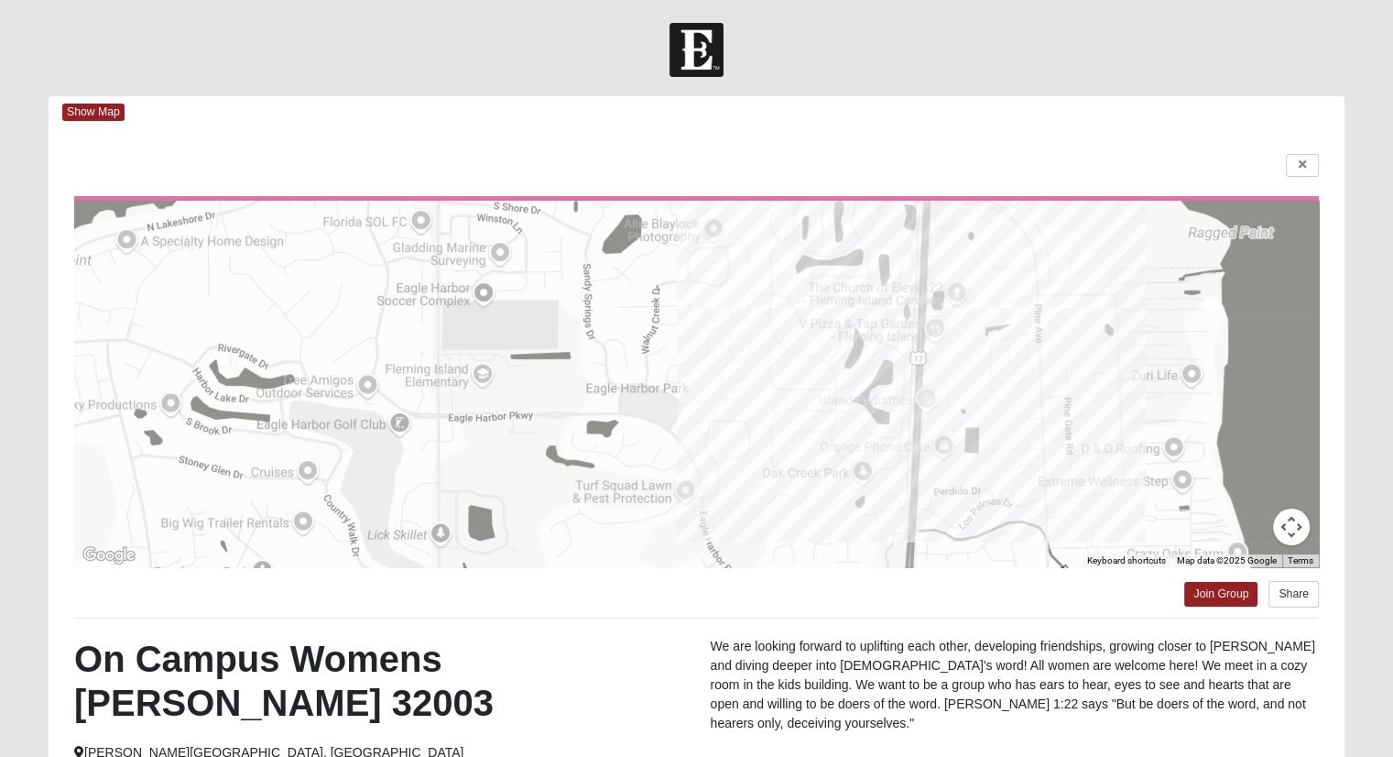
click at [114, 111] on span "Show Map" at bounding box center [93, 112] width 62 height 17
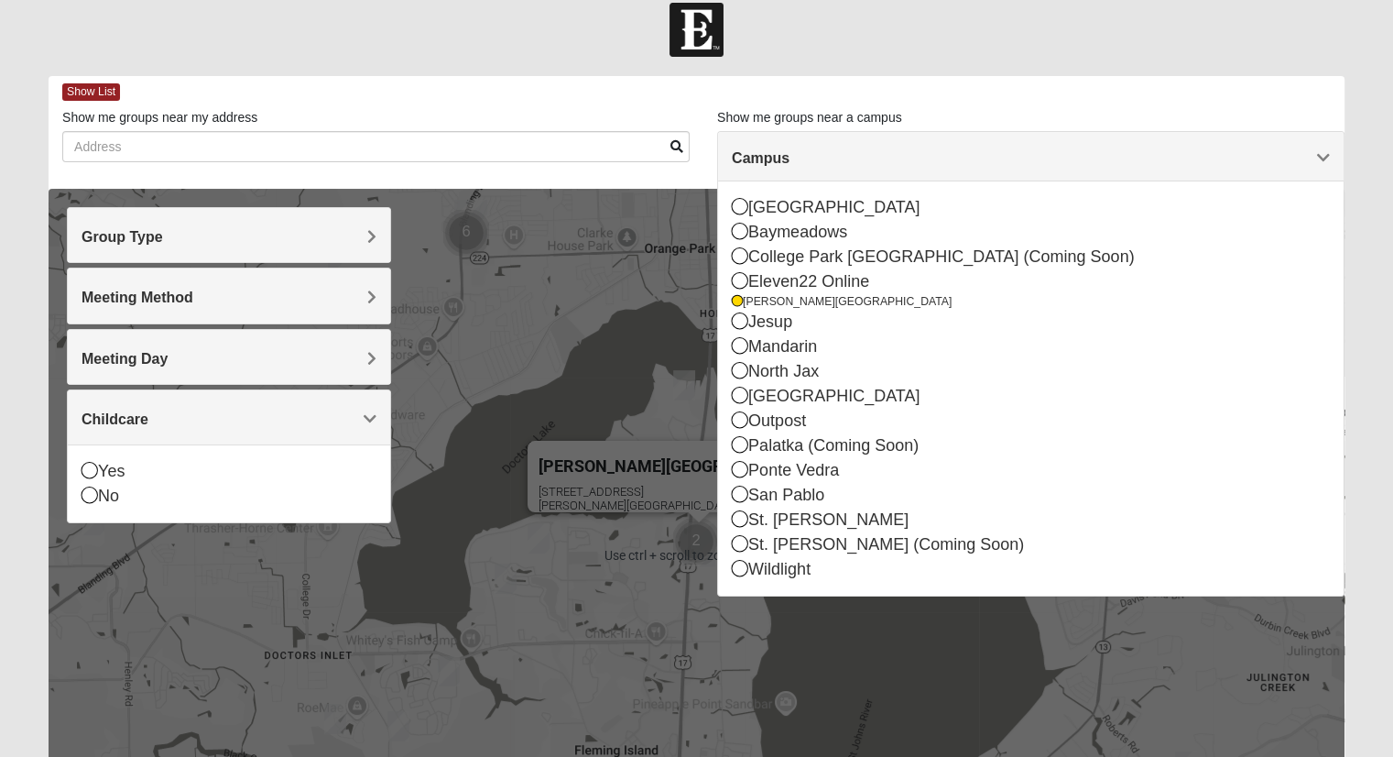
scroll to position [18, 0]
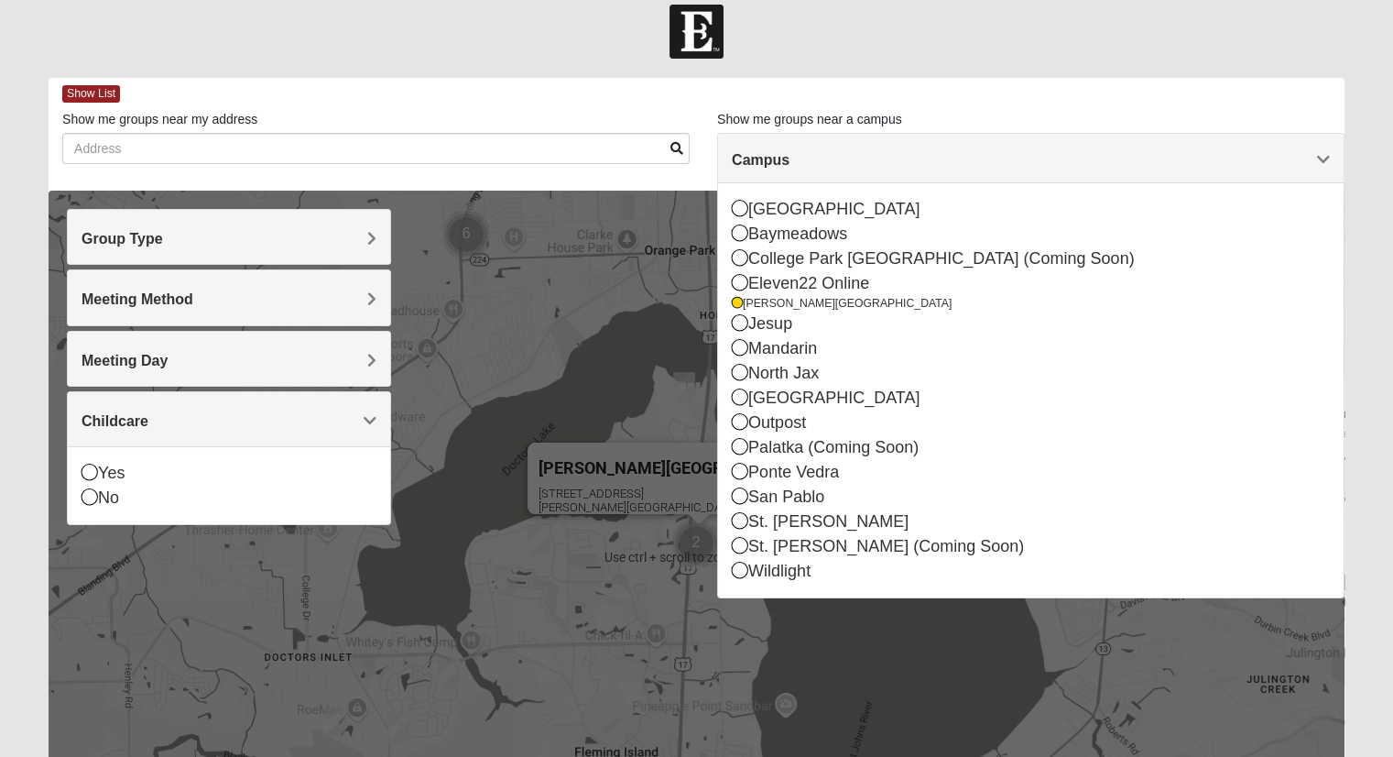
click at [93, 93] on span "Show List" at bounding box center [91, 93] width 58 height 17
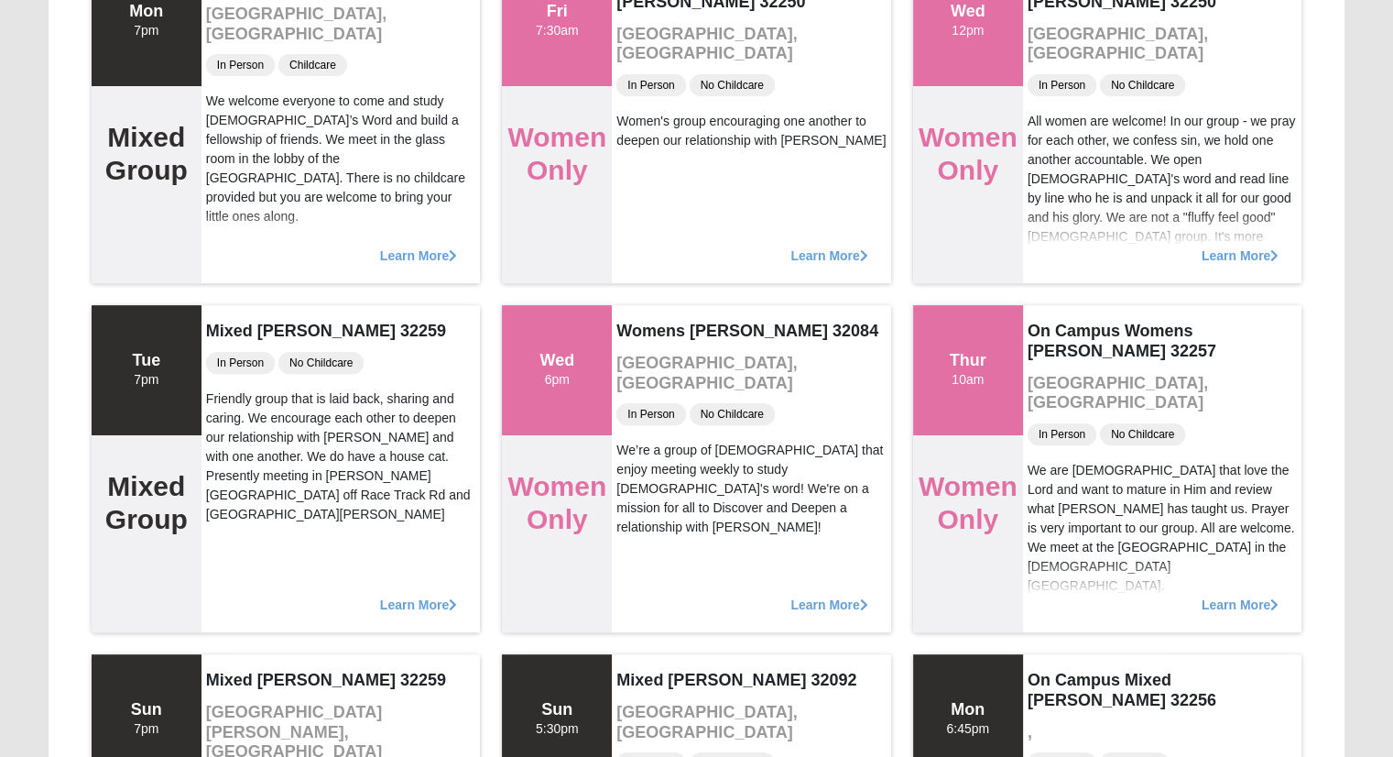
scroll to position [0, 0]
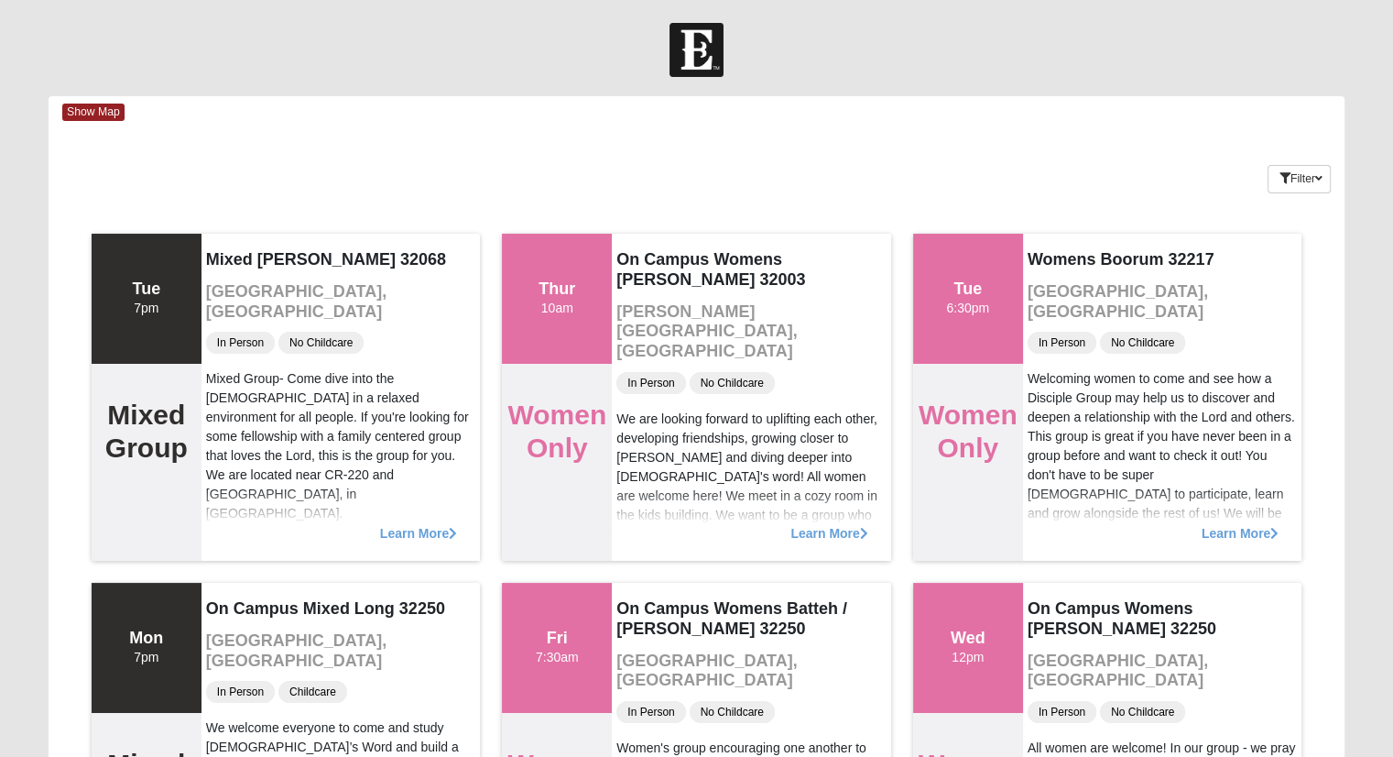
click at [100, 125] on div "Show Map" at bounding box center [703, 112] width 1282 height 32
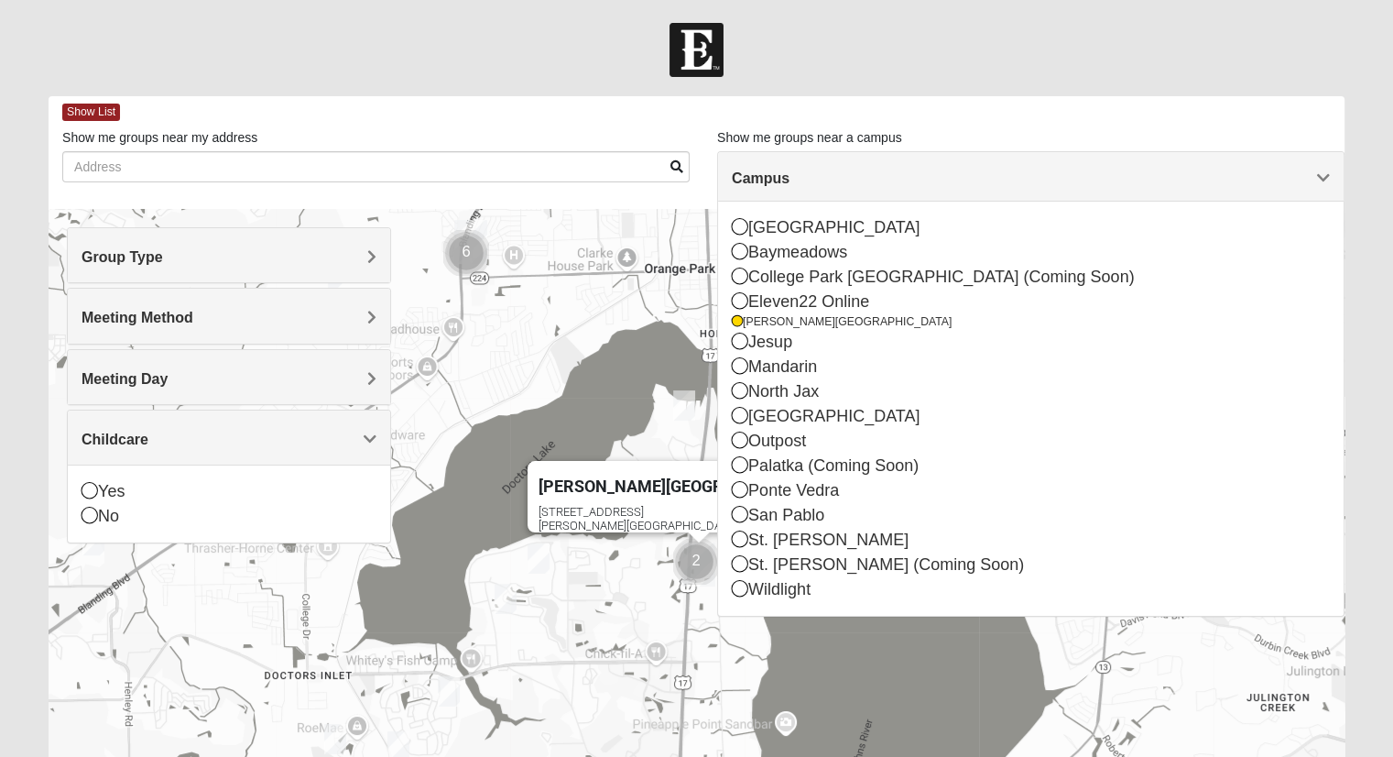
click at [790, 175] on span "Campus" at bounding box center [761, 178] width 58 height 16
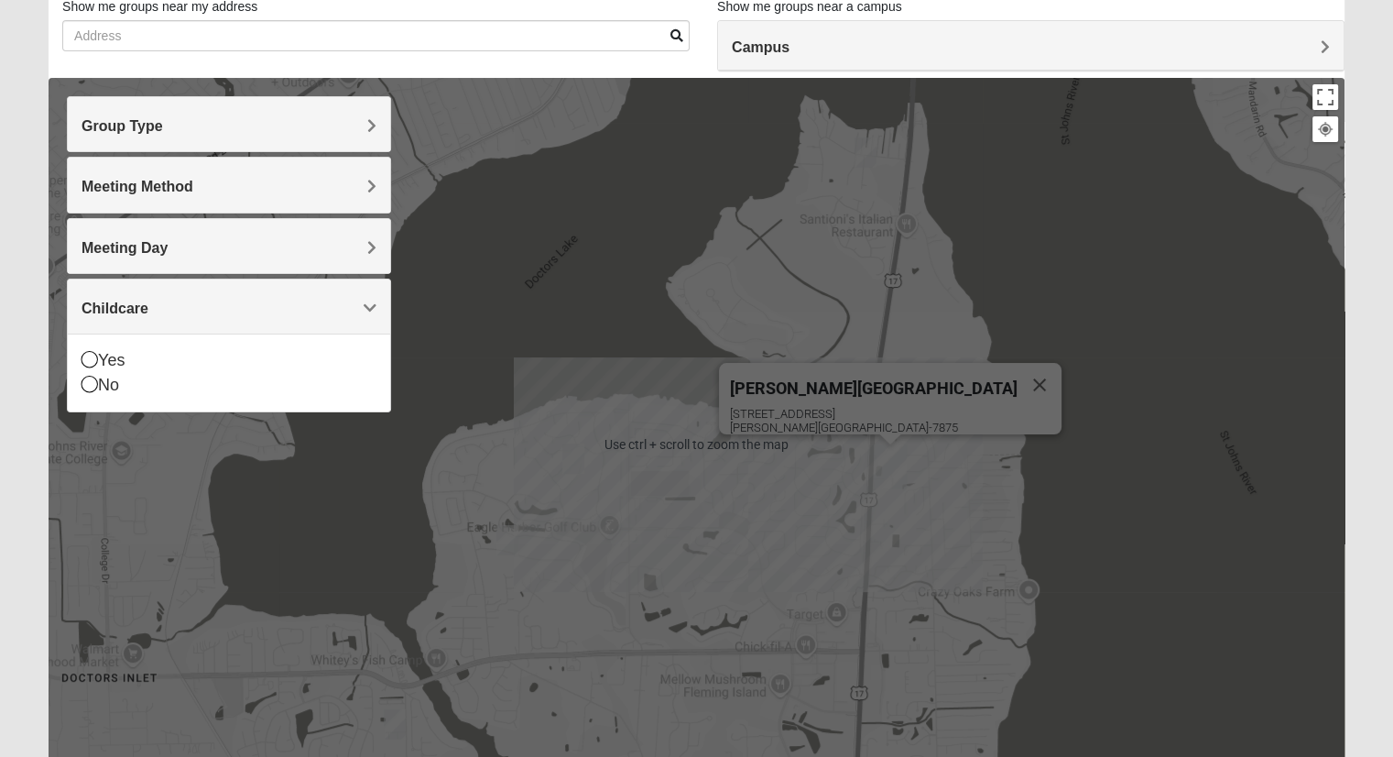
scroll to position [252, 0]
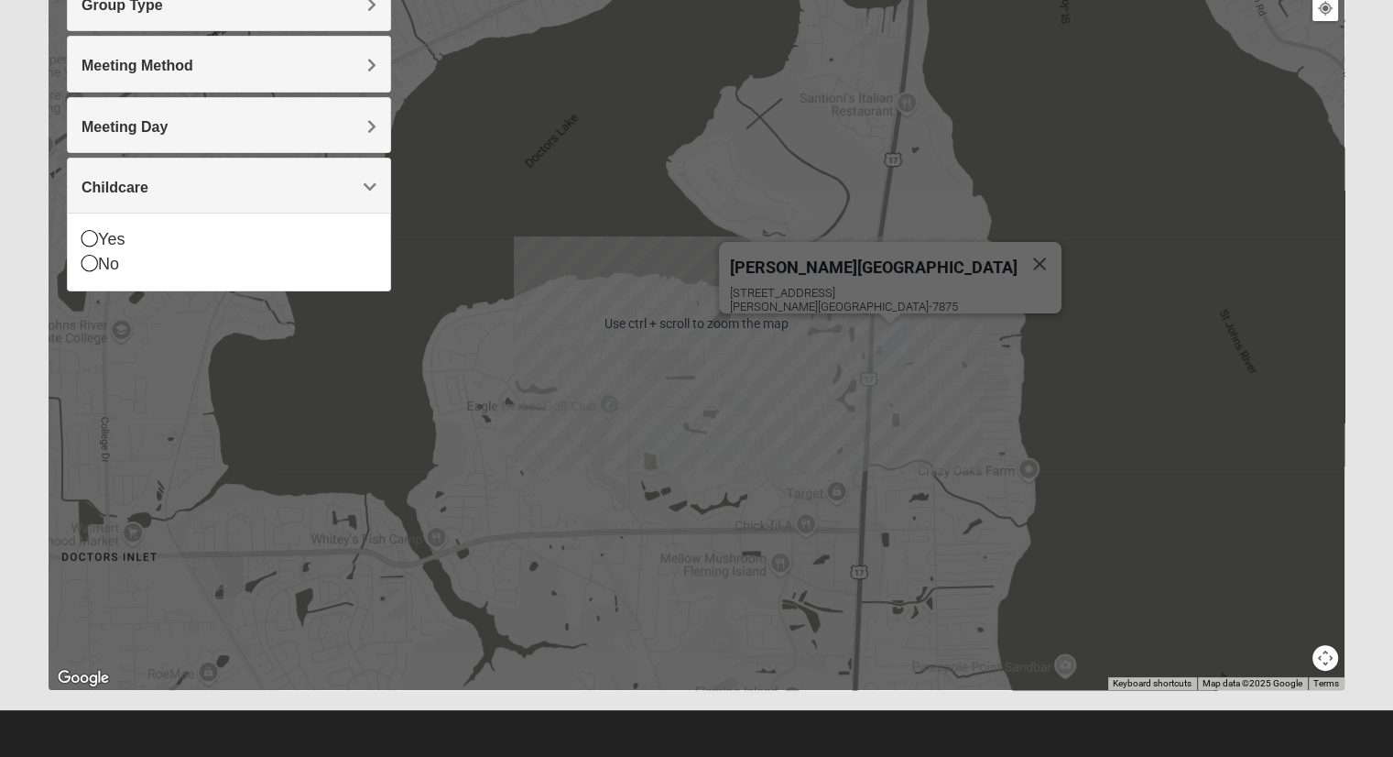
click at [700, 518] on div "[PERSON_NAME][GEOGRAPHIC_DATA] [STREET_ADDRESS][PERSON_NAME]" at bounding box center [697, 323] width 1296 height 733
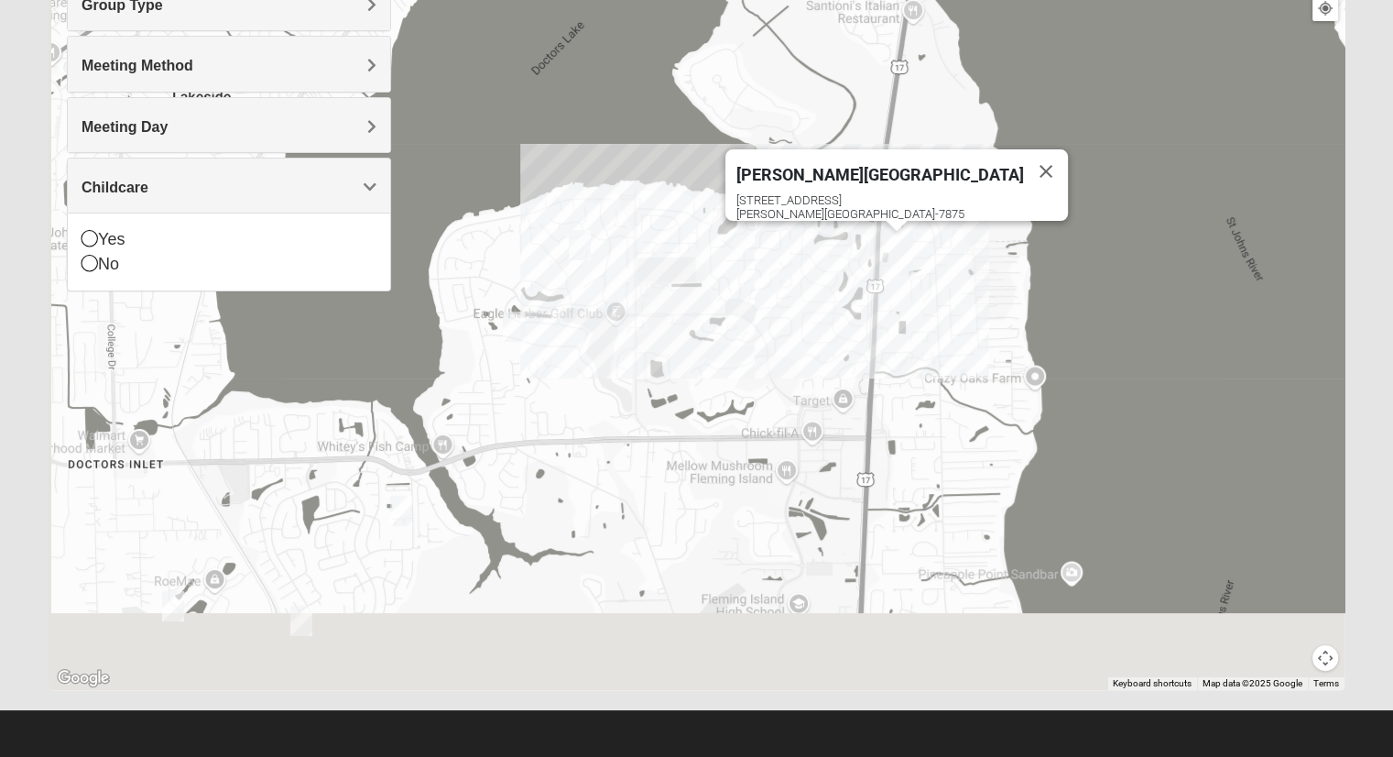
drag, startPoint x: 784, startPoint y: 426, endPoint x: 791, endPoint y: 328, distance: 98.2
click at [791, 328] on div "[PERSON_NAME][GEOGRAPHIC_DATA] [STREET_ADDRESS][PERSON_NAME]" at bounding box center [697, 323] width 1296 height 733
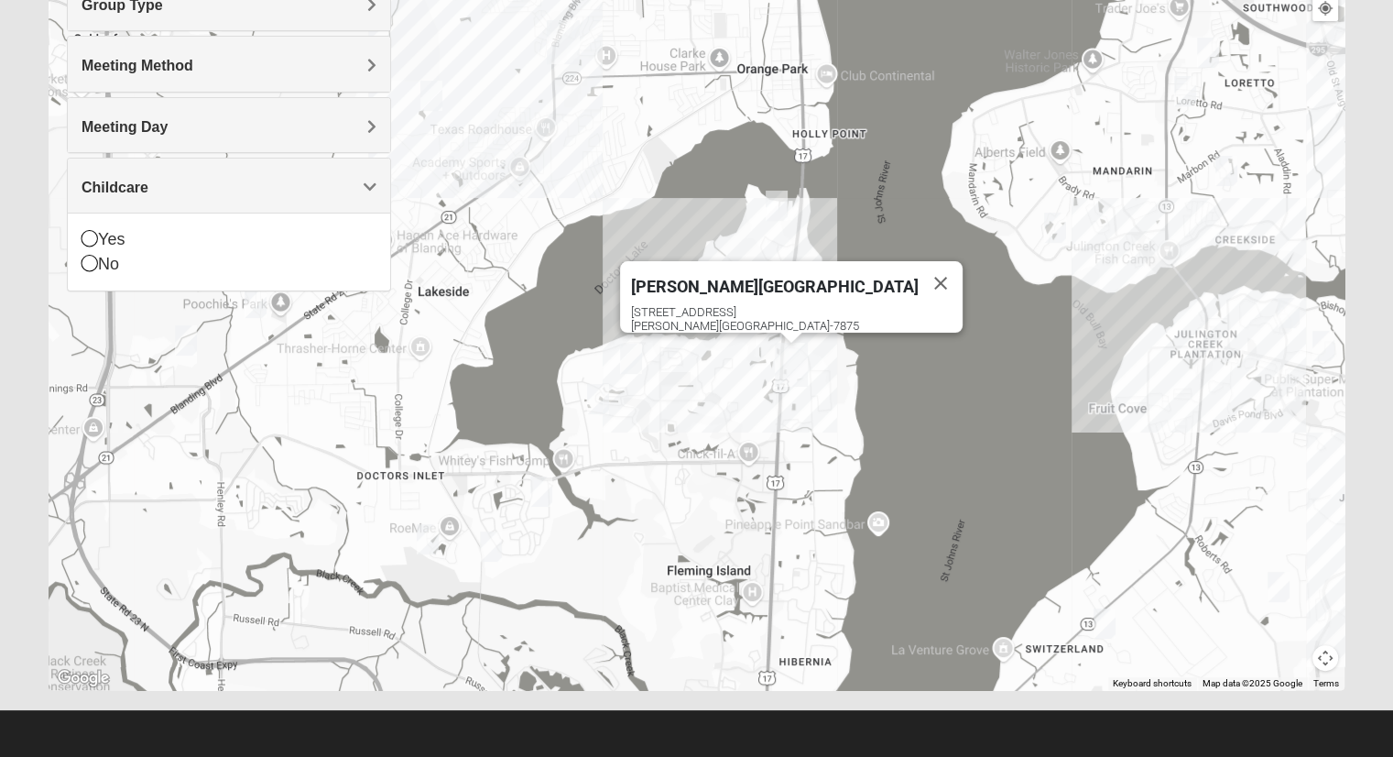
click at [494, 550] on img "Womens New 32068" at bounding box center [491, 546] width 37 height 45
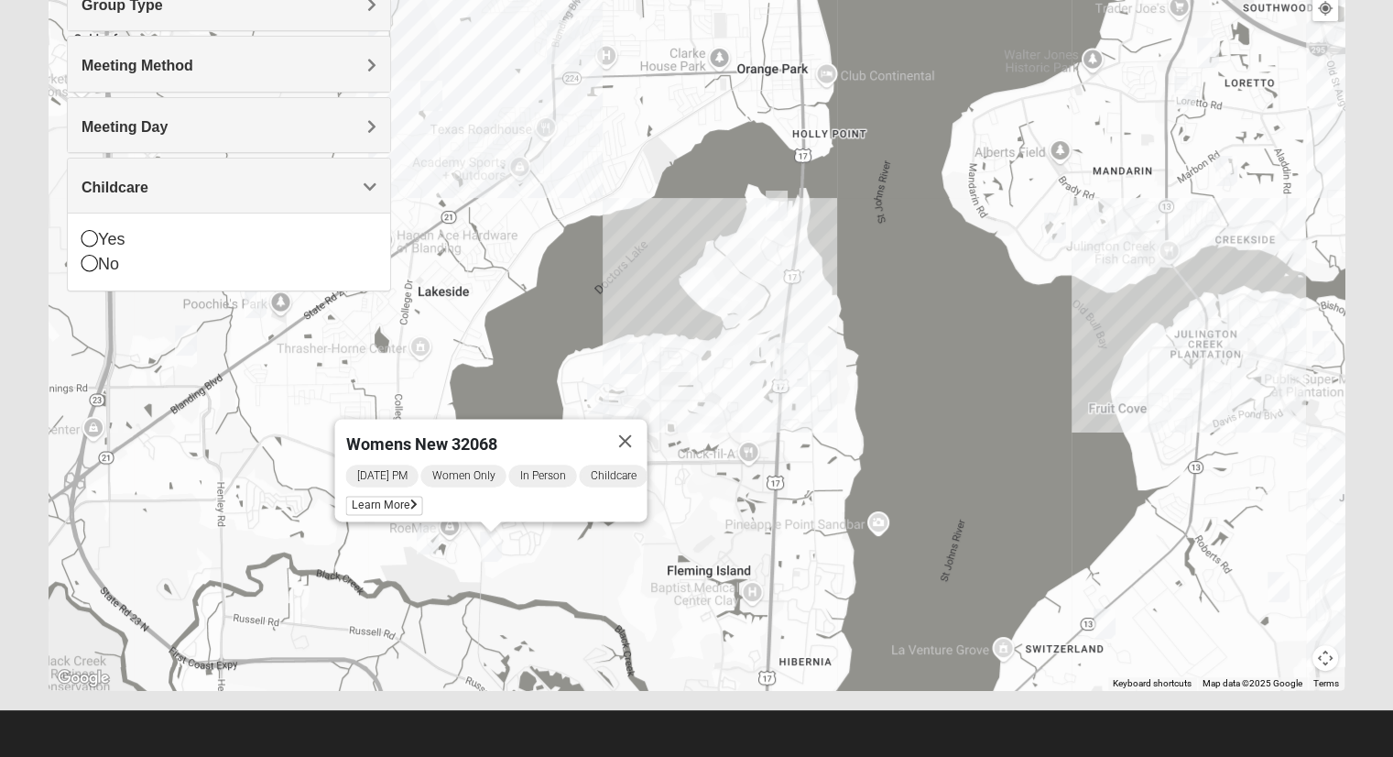
click at [385, 496] on span "Learn More" at bounding box center [383, 505] width 77 height 19
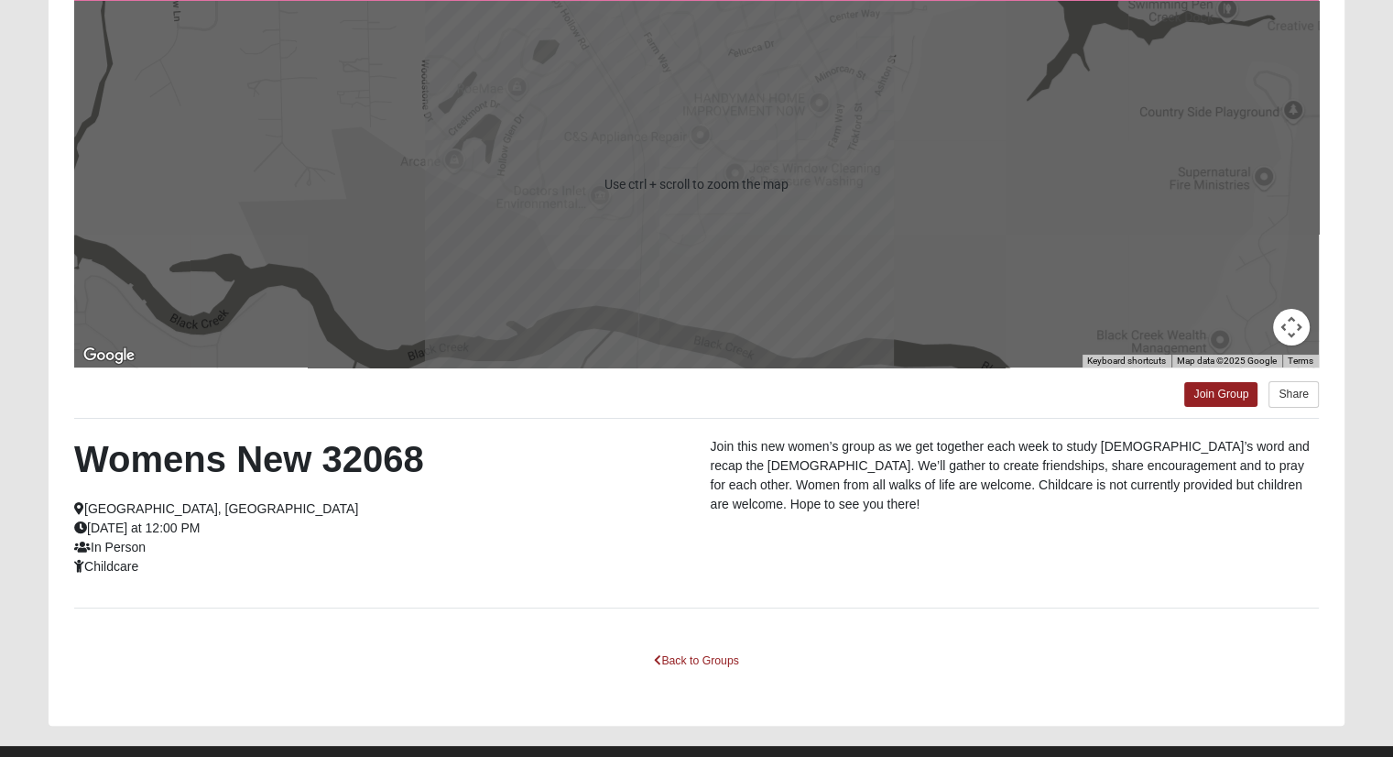
scroll to position [227, 0]
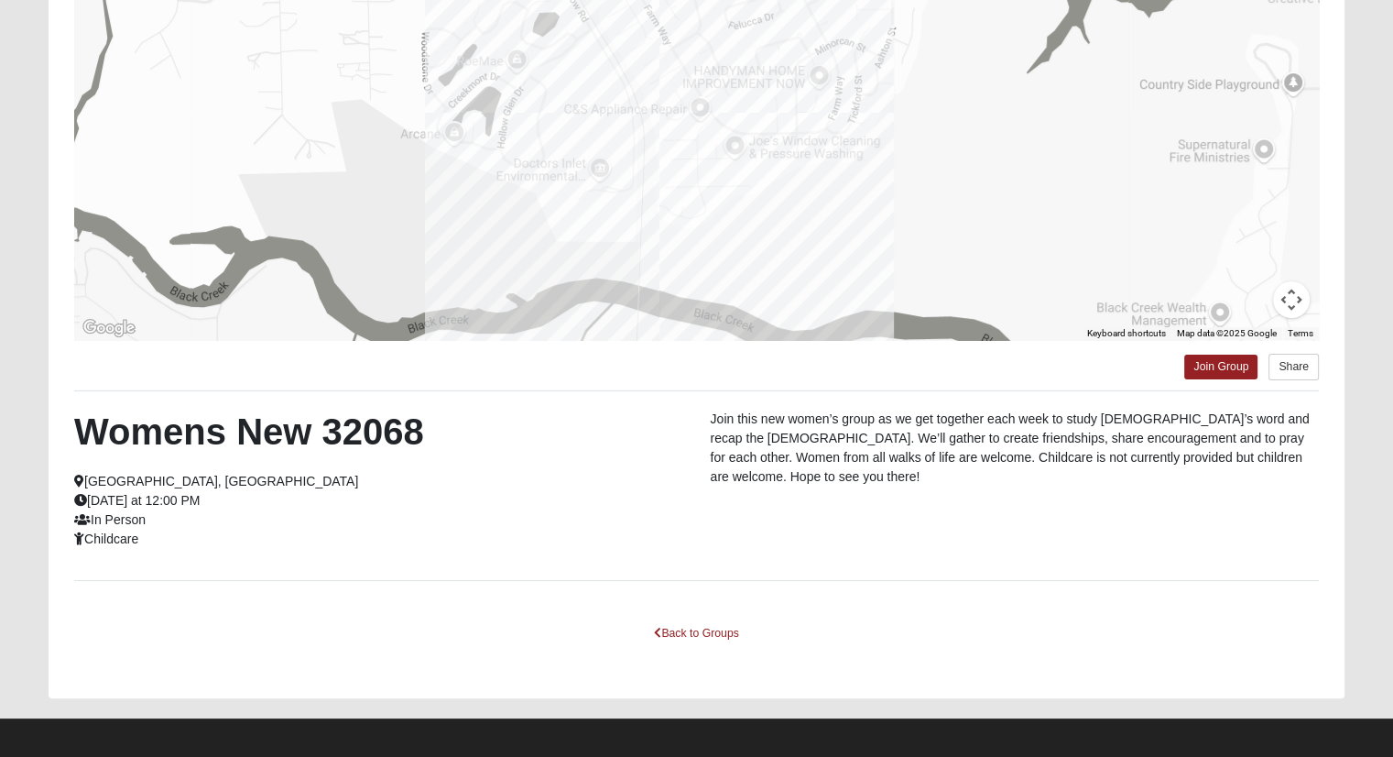
click at [178, 232] on div at bounding box center [696, 156] width 1245 height 366
